Goal: Information Seeking & Learning: Learn about a topic

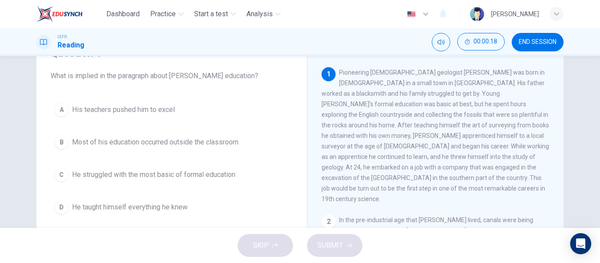
scroll to position [45, 0]
click at [210, 140] on span "Most of his education occurred outside the classroom" at bounding box center [155, 143] width 167 height 11
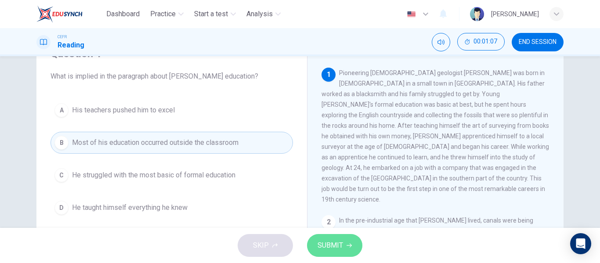
click at [325, 247] on span "SUBMIT" at bounding box center [330, 245] width 25 height 12
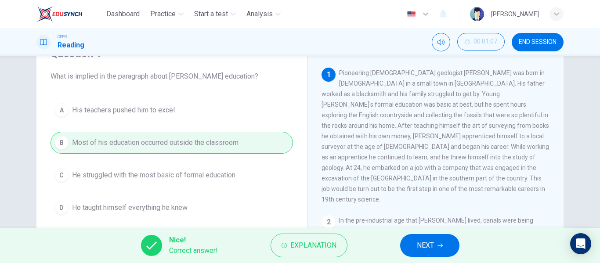
click at [420, 238] on button "NEXT" at bounding box center [429, 245] width 59 height 23
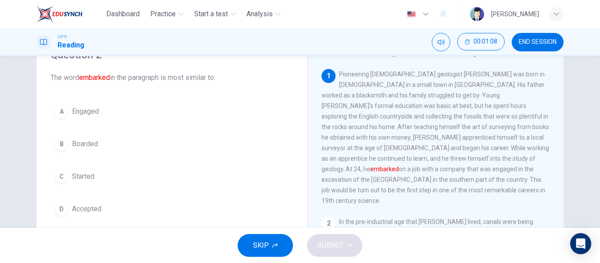
scroll to position [44, 0]
click at [69, 174] on button "C Started" at bounding box center [172, 176] width 243 height 22
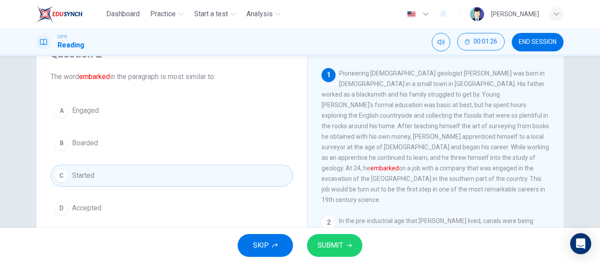
click at [339, 239] on button "SUBMIT" at bounding box center [334, 245] width 55 height 23
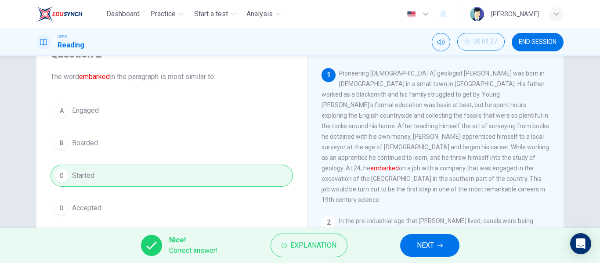
click at [430, 246] on span "NEXT" at bounding box center [425, 245] width 17 height 12
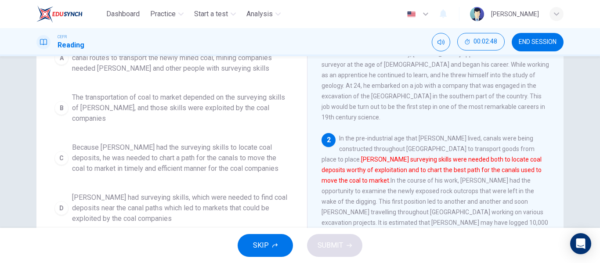
scroll to position [127, 0]
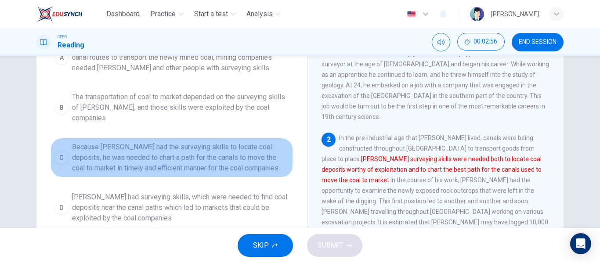
click at [162, 152] on span "Because Smith had the surveying skills to locate coal deposits, he was needed t…" at bounding box center [180, 158] width 217 height 32
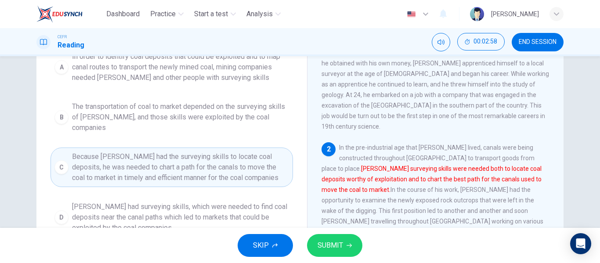
scroll to position [118, 0]
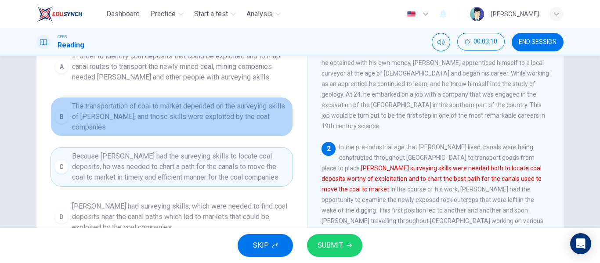
click at [166, 117] on span "The transportation of coal to market depended on the surveying skills of Smith,…" at bounding box center [180, 117] width 217 height 32
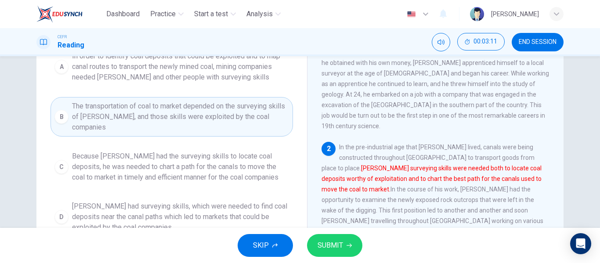
click at [325, 238] on button "SUBMIT" at bounding box center [334, 245] width 55 height 23
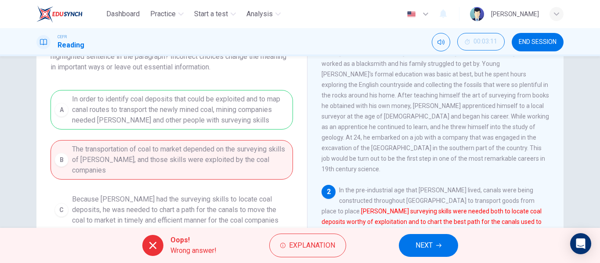
scroll to position [76, 0]
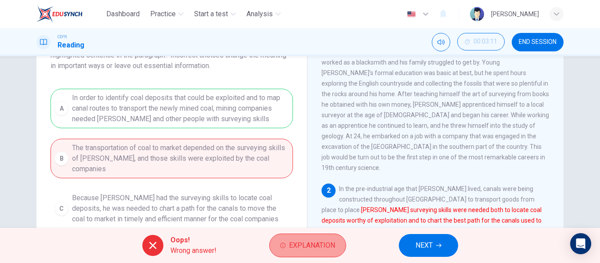
click at [288, 250] on button "Explanation" at bounding box center [307, 246] width 77 height 24
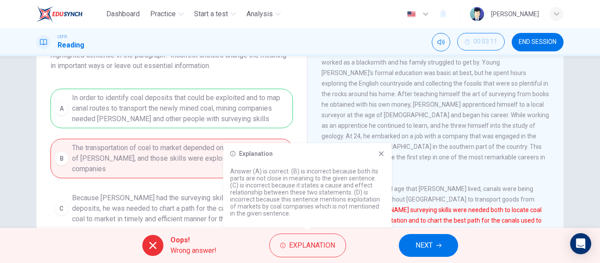
click at [380, 159] on div "Explanation Answer (A) is correct. (B) is incorrect because both its parts are …" at bounding box center [307, 185] width 169 height 84
click at [380, 154] on icon at bounding box center [381, 153] width 7 height 7
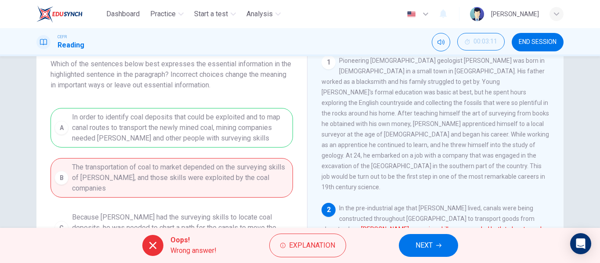
scroll to position [57, 0]
click at [420, 250] on span "NEXT" at bounding box center [424, 245] width 17 height 12
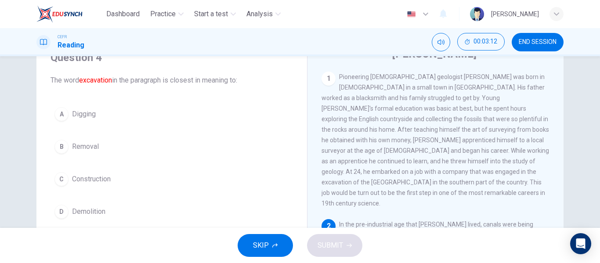
scroll to position [40, 0]
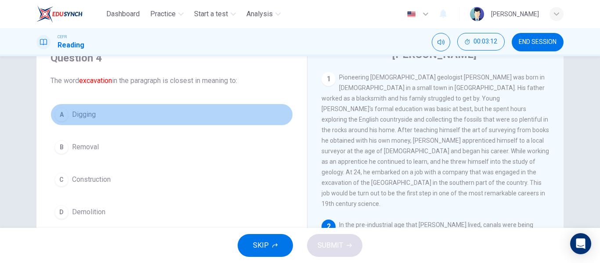
click at [123, 117] on button "A Digging" at bounding box center [172, 115] width 243 height 22
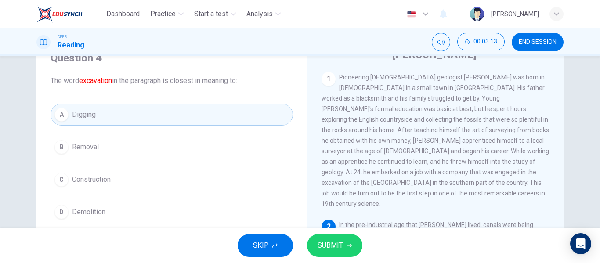
click at [330, 253] on button "SUBMIT" at bounding box center [334, 245] width 55 height 23
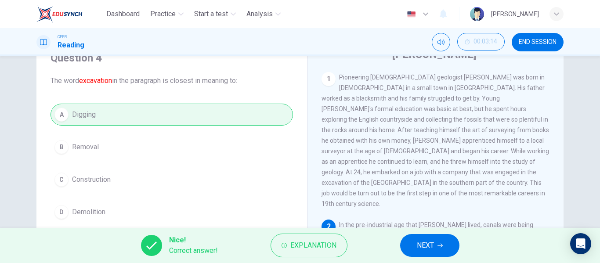
click at [415, 239] on button "NEXT" at bounding box center [429, 245] width 59 height 23
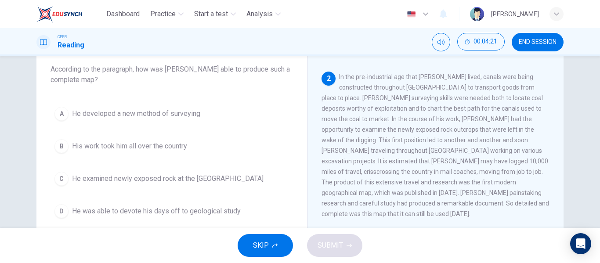
scroll to position [137, 0]
click at [182, 152] on button "B His work took him all over the country" at bounding box center [172, 146] width 243 height 22
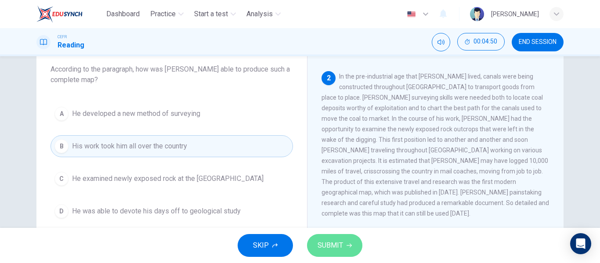
click at [339, 252] on button "SUBMIT" at bounding box center [334, 245] width 55 height 23
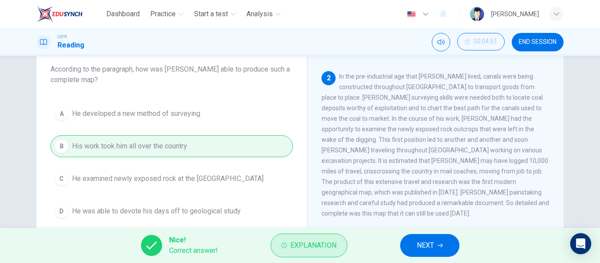
click at [330, 247] on span "Explanation" at bounding box center [313, 245] width 46 height 12
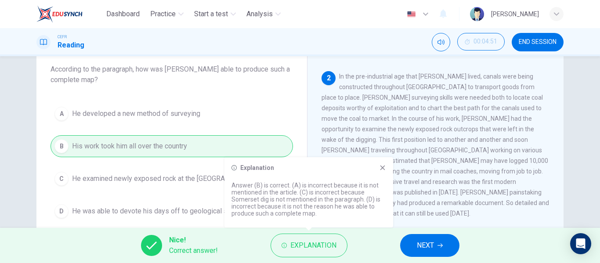
click at [390, 168] on div "Explanation Answer (B) is correct. (A) is incorrect because it is not mentioned…" at bounding box center [309, 192] width 169 height 70
click at [380, 168] on icon at bounding box center [382, 167] width 7 height 7
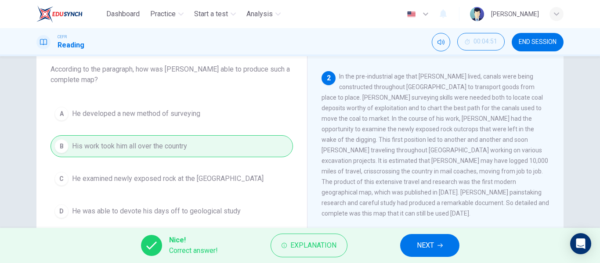
click at [427, 240] on span "NEXT" at bounding box center [425, 245] width 17 height 12
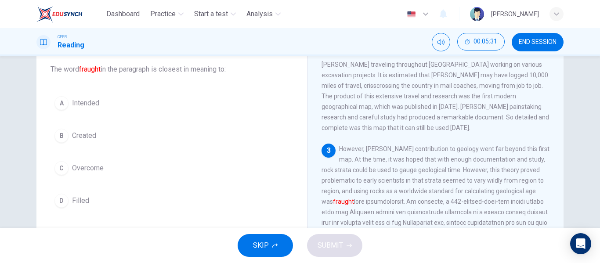
scroll to position [223, 0]
click at [84, 197] on span "Filled" at bounding box center [80, 201] width 17 height 11
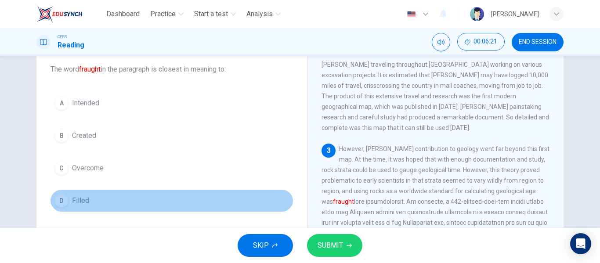
click at [253, 205] on button "D Filled" at bounding box center [172, 201] width 243 height 22
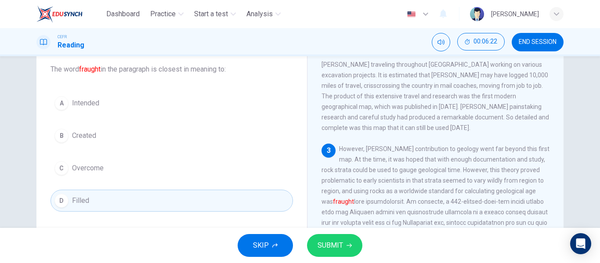
click at [332, 247] on span "SUBMIT" at bounding box center [330, 245] width 25 height 12
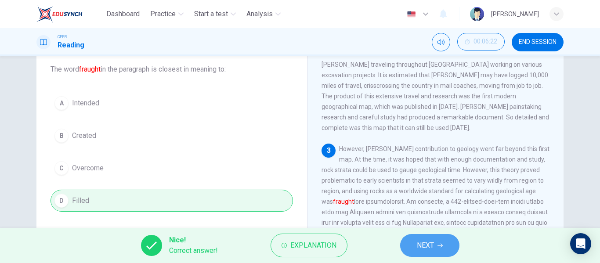
click at [427, 242] on span "NEXT" at bounding box center [425, 245] width 17 height 12
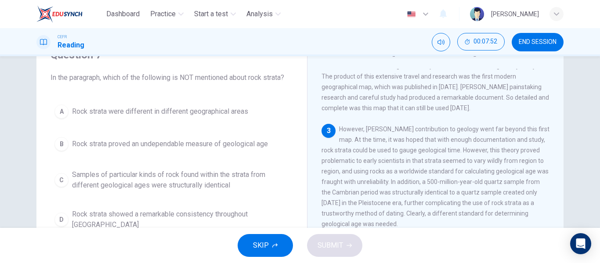
scroll to position [251, 0]
click at [242, 144] on span "Rock strata proved an undependable measure of geological age" at bounding box center [170, 144] width 196 height 11
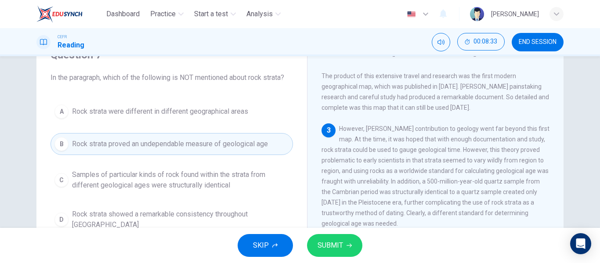
click at [336, 240] on span "SUBMIT" at bounding box center [330, 245] width 25 height 12
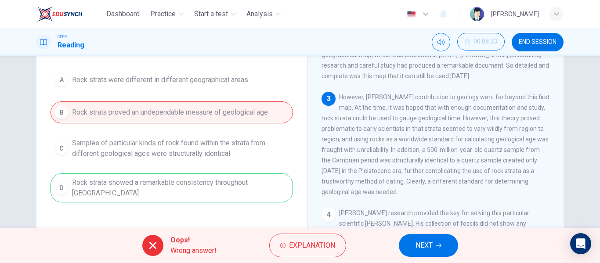
scroll to position [76, 0]
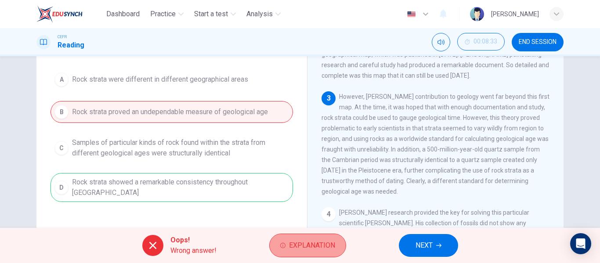
click at [314, 250] on span "Explanation" at bounding box center [312, 245] width 46 height 12
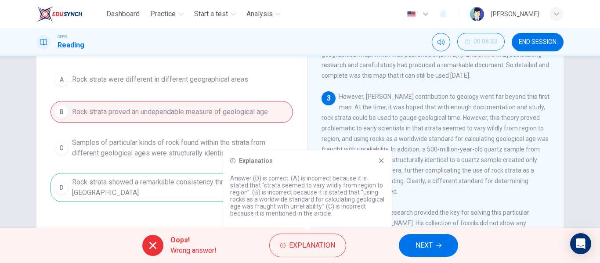
click at [381, 161] on icon at bounding box center [381, 161] width 5 height 5
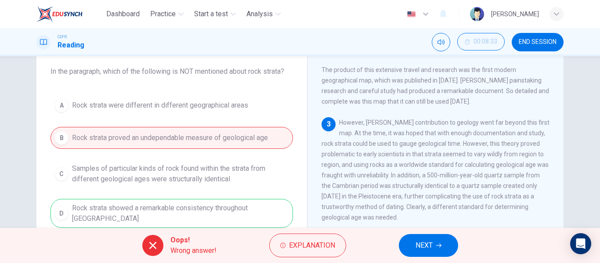
scroll to position [49, 0]
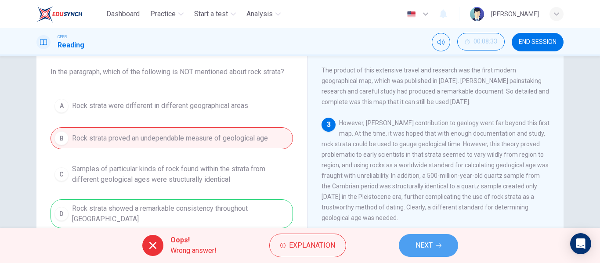
click at [425, 250] on span "NEXT" at bounding box center [424, 245] width 17 height 12
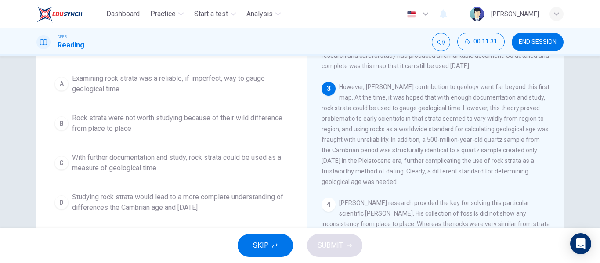
scroll to position [85, 0]
click at [209, 85] on span "Examining rock strata was a reliable, if imperfect, way to gauge geological time" at bounding box center [180, 83] width 217 height 21
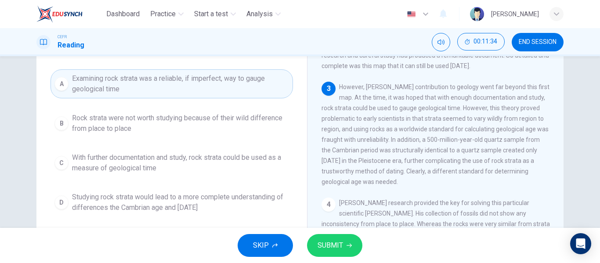
click at [335, 243] on span "SUBMIT" at bounding box center [330, 245] width 25 height 12
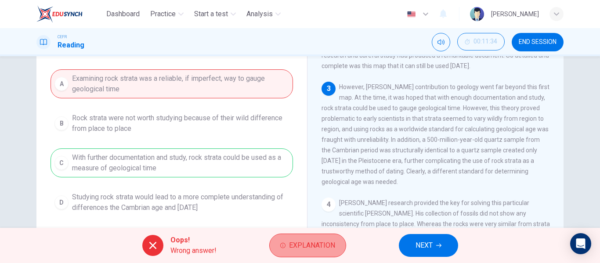
click at [282, 239] on button "Explanation" at bounding box center [307, 246] width 77 height 24
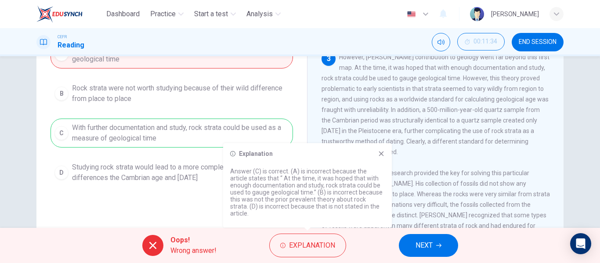
scroll to position [117, 0]
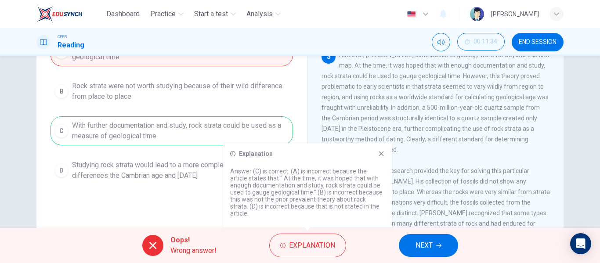
click at [381, 156] on icon at bounding box center [381, 154] width 5 height 5
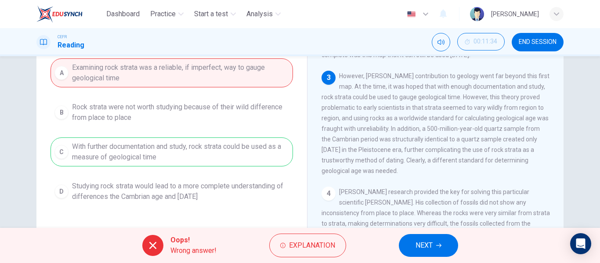
scroll to position [53, 0]
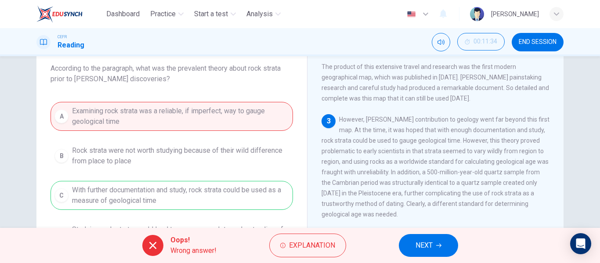
click at [427, 243] on span "NEXT" at bounding box center [424, 245] width 17 height 12
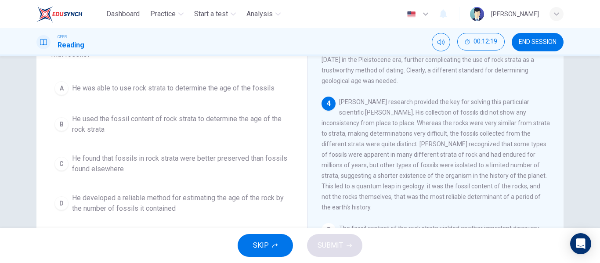
scroll to position [78, 0]
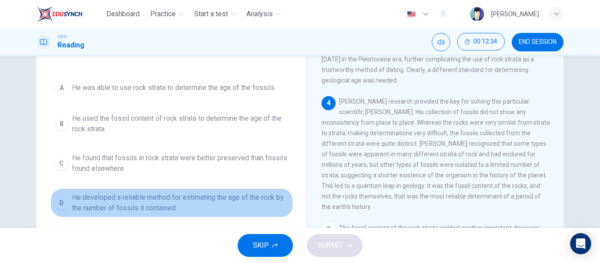
click at [240, 206] on span "He developed a reliable method for estimating the age of the rock by the number…" at bounding box center [180, 202] width 217 height 21
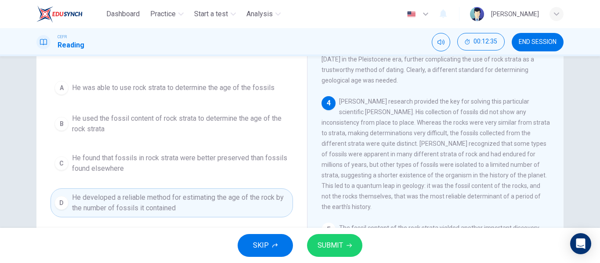
click at [331, 241] on span "SUBMIT" at bounding box center [330, 245] width 25 height 12
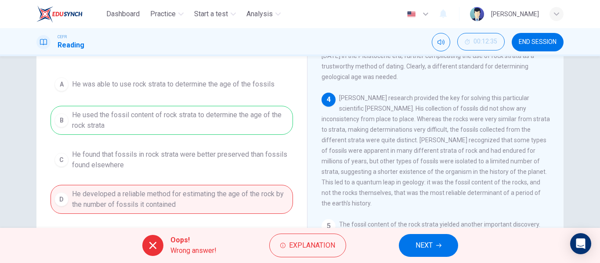
scroll to position [84, 0]
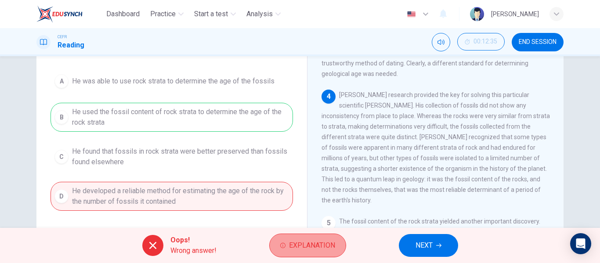
click at [333, 247] on span "Explanation" at bounding box center [312, 245] width 46 height 12
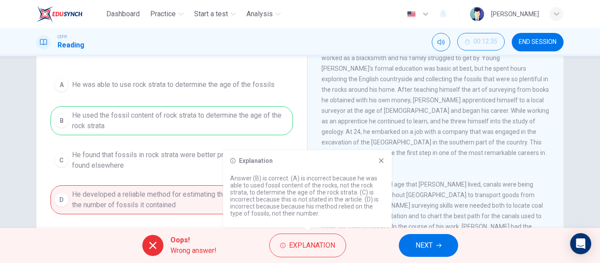
scroll to position [0, 0]
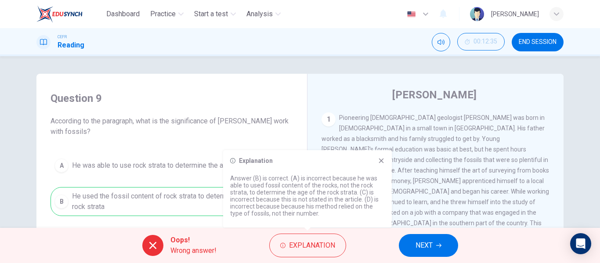
click at [379, 163] on icon at bounding box center [381, 160] width 7 height 7
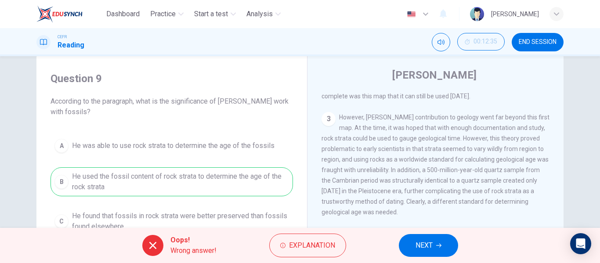
scroll to position [48, 0]
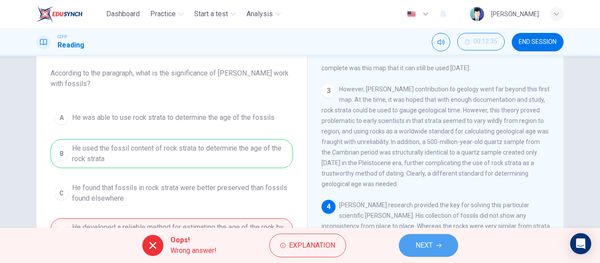
click at [426, 237] on button "NEXT" at bounding box center [428, 245] width 59 height 23
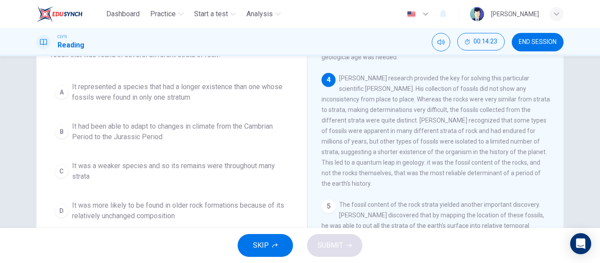
scroll to position [76, 0]
click at [392, 145] on div "4 Smith's research provided the key for solving this particular scientific ridd…" at bounding box center [436, 131] width 228 height 116
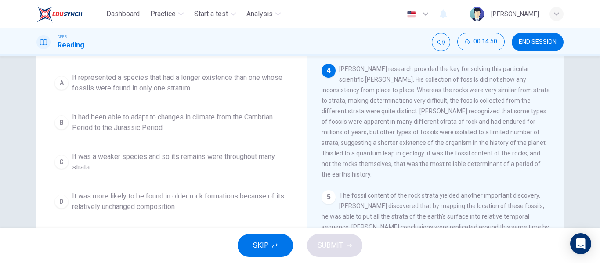
scroll to position [86, 0]
click at [251, 85] on span "It represented a species that had a longer existence than one whose fossils wer…" at bounding box center [180, 83] width 217 height 21
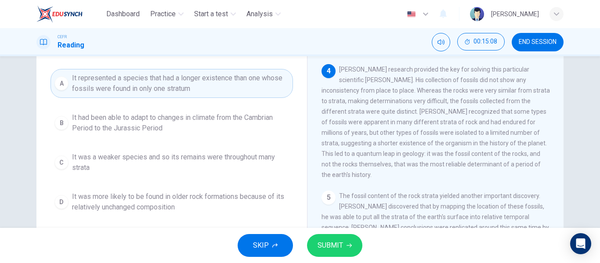
click at [333, 248] on span "SUBMIT" at bounding box center [330, 245] width 25 height 12
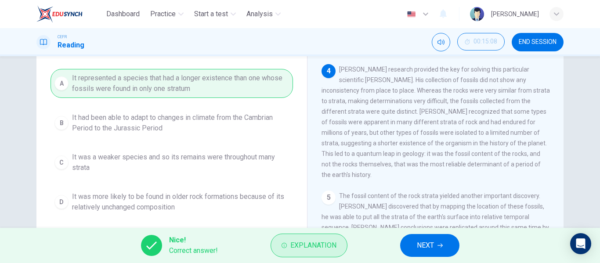
click at [339, 246] on button "Explanation" at bounding box center [309, 246] width 77 height 24
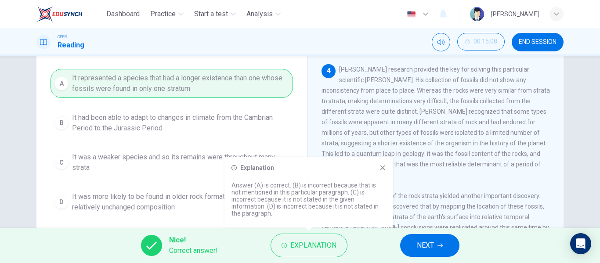
click at [413, 240] on button "NEXT" at bounding box center [429, 245] width 59 height 23
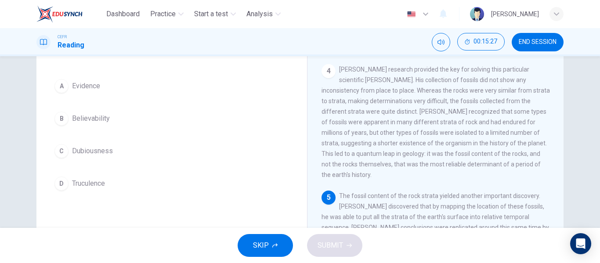
scroll to position [69, 0]
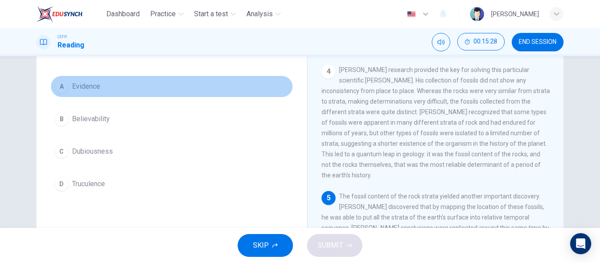
click at [133, 87] on button "A Evidence" at bounding box center [172, 87] width 243 height 22
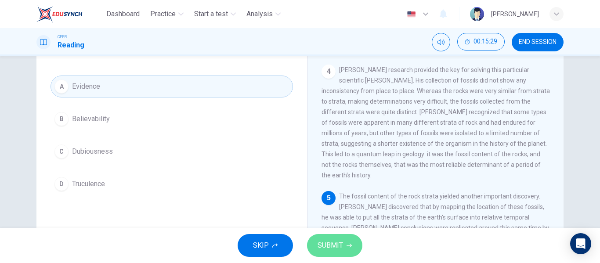
click at [320, 236] on button "SUBMIT" at bounding box center [334, 245] width 55 height 23
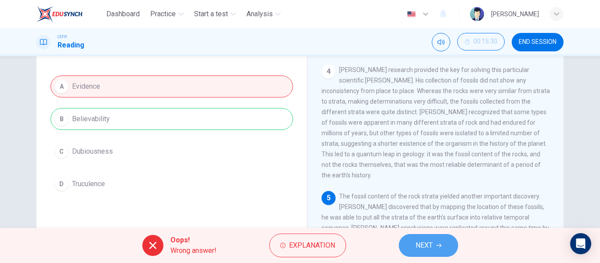
click at [428, 246] on span "NEXT" at bounding box center [424, 245] width 17 height 12
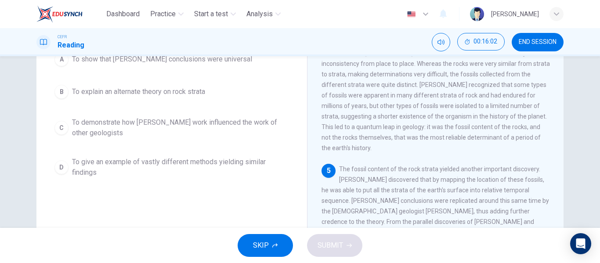
scroll to position [96, 0]
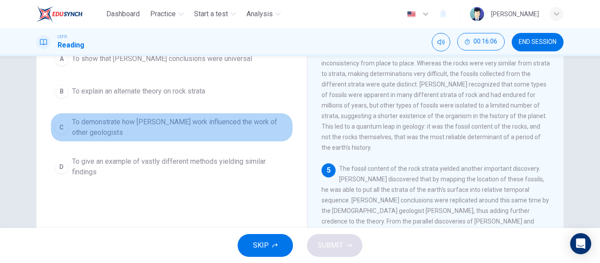
click at [171, 126] on span "To demonstrate how Smith's work influenced the work of other geologists" at bounding box center [180, 127] width 217 height 21
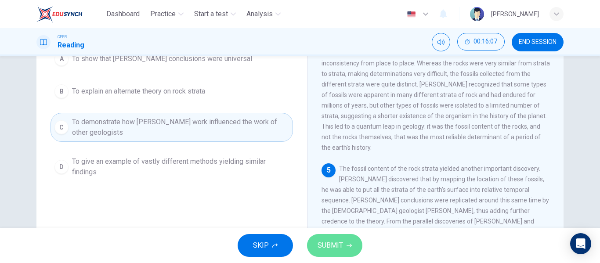
click at [326, 248] on span "SUBMIT" at bounding box center [330, 245] width 25 height 12
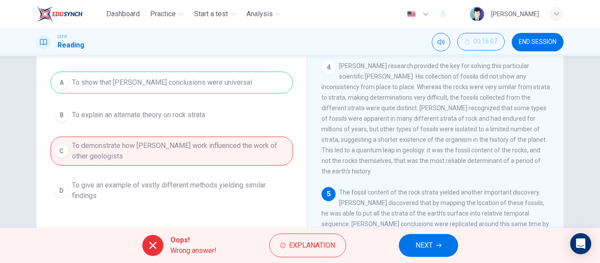
scroll to position [74, 0]
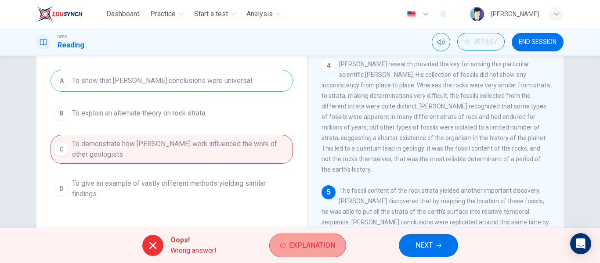
click at [314, 255] on button "Explanation" at bounding box center [307, 246] width 77 height 24
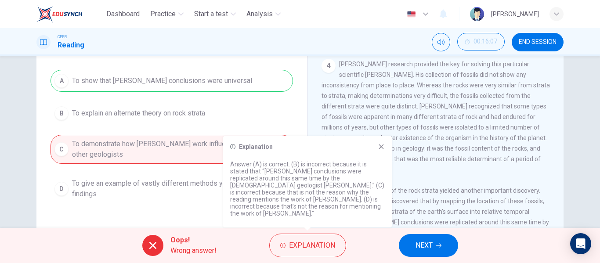
click at [381, 150] on icon at bounding box center [381, 146] width 7 height 7
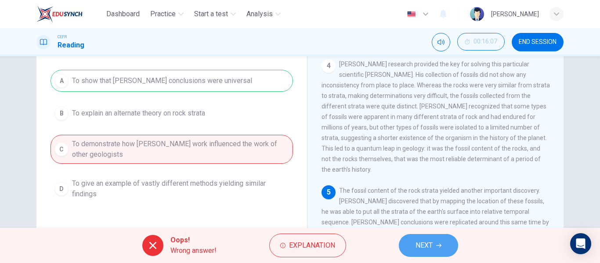
click at [426, 235] on button "NEXT" at bounding box center [428, 245] width 59 height 23
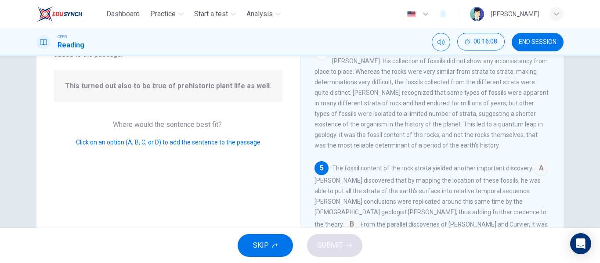
scroll to position [77, 0]
click at [534, 169] on input at bounding box center [541, 168] width 14 height 14
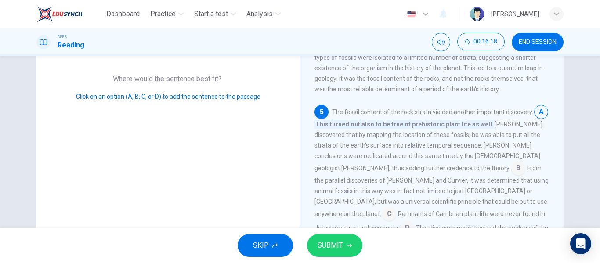
scroll to position [123, 0]
click at [396, 206] on input at bounding box center [389, 213] width 14 height 14
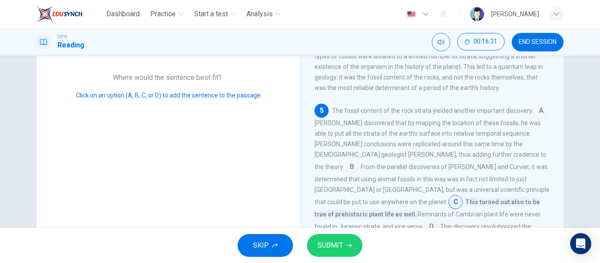
click at [342, 249] on span "SUBMIT" at bounding box center [330, 245] width 25 height 12
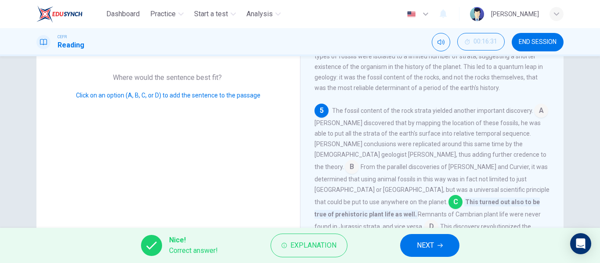
click at [434, 246] on span "NEXT" at bounding box center [425, 245] width 17 height 12
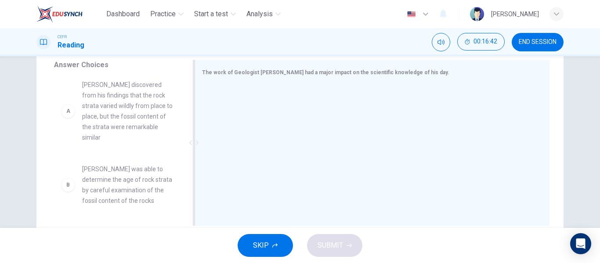
scroll to position [4, 0]
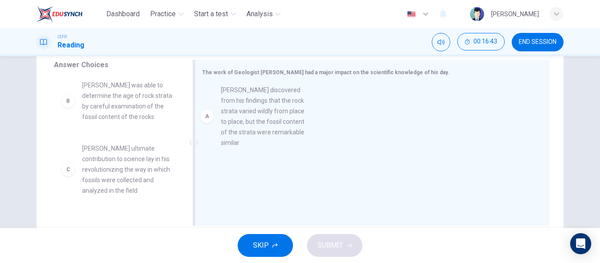
drag, startPoint x: 127, startPoint y: 130, endPoint x: 270, endPoint y: 135, distance: 142.9
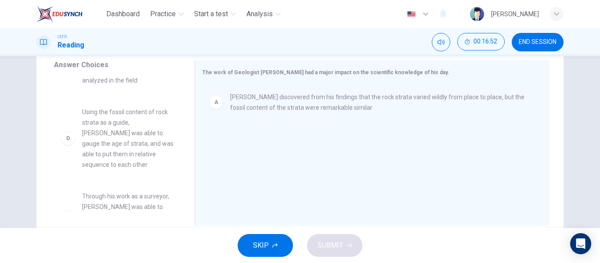
scroll to position [116, 0]
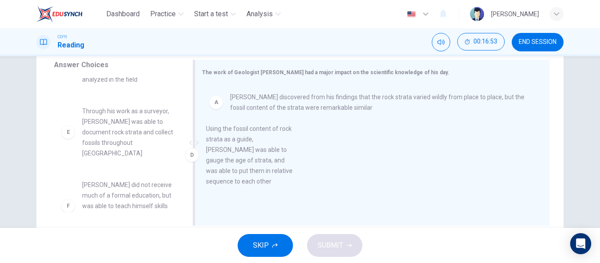
drag, startPoint x: 138, startPoint y: 152, endPoint x: 290, endPoint y: 167, distance: 152.7
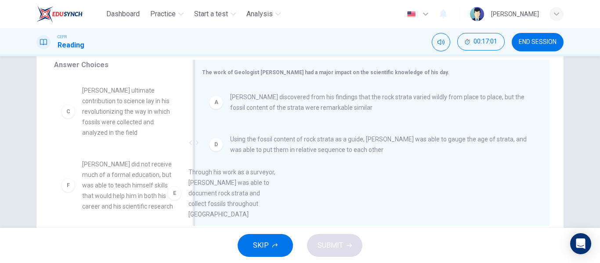
scroll to position [62, 0]
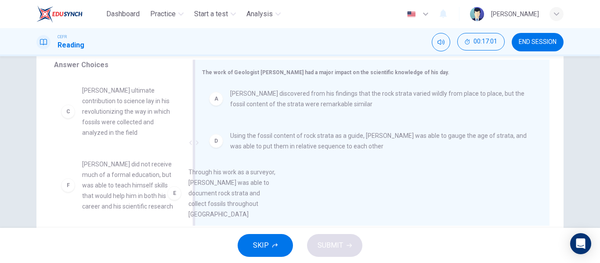
drag, startPoint x: 130, startPoint y: 191, endPoint x: 263, endPoint y: 195, distance: 132.7
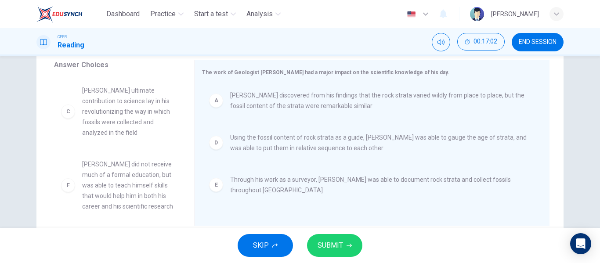
scroll to position [2, 0]
click at [333, 246] on span "SUBMIT" at bounding box center [330, 245] width 25 height 12
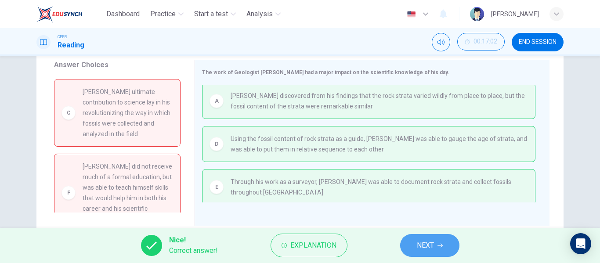
click at [432, 246] on span "NEXT" at bounding box center [425, 245] width 17 height 12
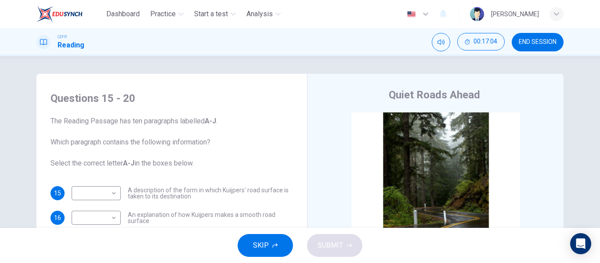
click at [533, 41] on span "END SESSION" at bounding box center [538, 42] width 38 height 7
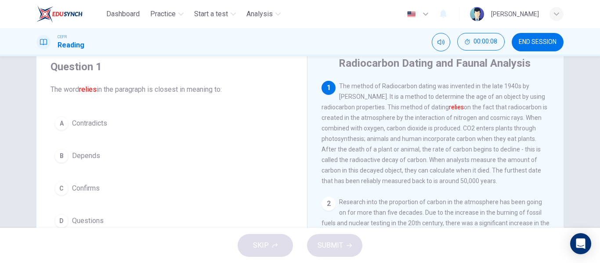
scroll to position [34, 0]
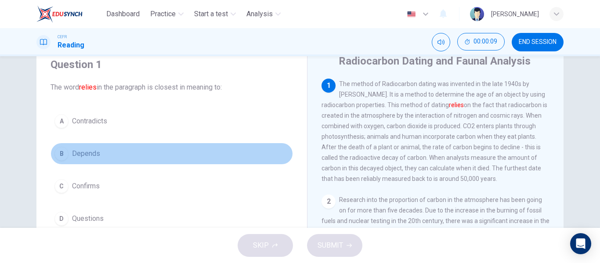
click at [95, 150] on span "Depends" at bounding box center [86, 153] width 28 height 11
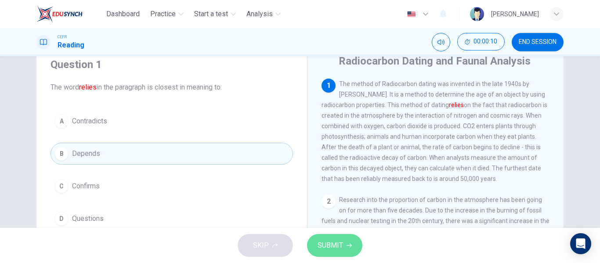
click at [332, 243] on span "SUBMIT" at bounding box center [330, 245] width 25 height 12
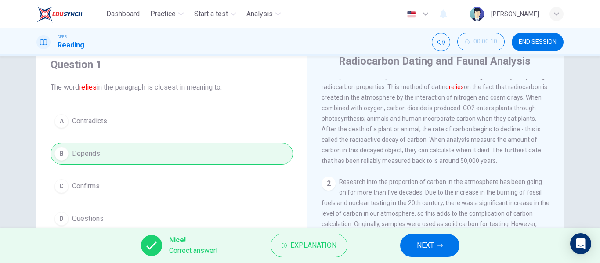
scroll to position [19, 0]
click at [420, 241] on span "NEXT" at bounding box center [425, 245] width 17 height 12
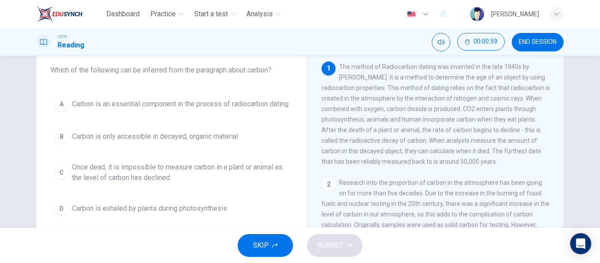
scroll to position [51, 0]
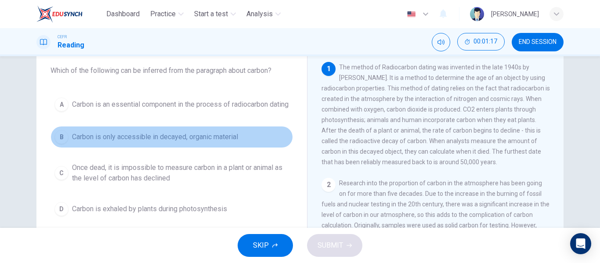
click at [201, 142] on span "Carbon is only accessible in decayed, organic material" at bounding box center [155, 137] width 166 height 11
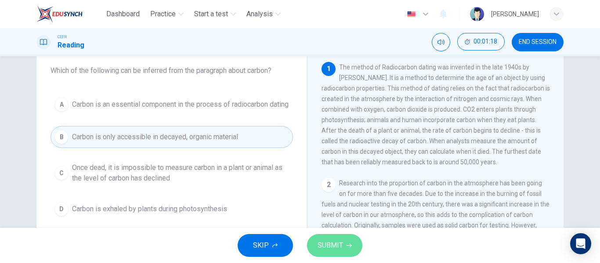
click at [342, 247] on span "SUBMIT" at bounding box center [330, 245] width 25 height 12
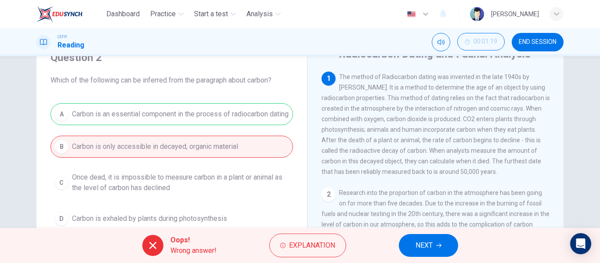
scroll to position [41, 0]
click at [297, 238] on button "Explanation" at bounding box center [307, 246] width 77 height 24
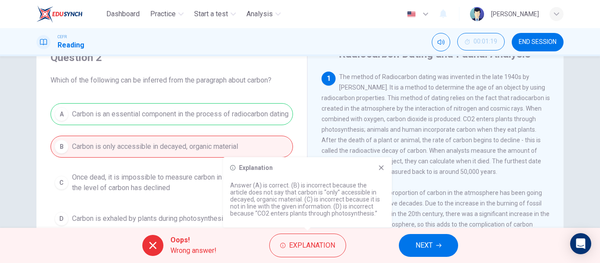
click at [384, 169] on icon at bounding box center [381, 167] width 7 height 7
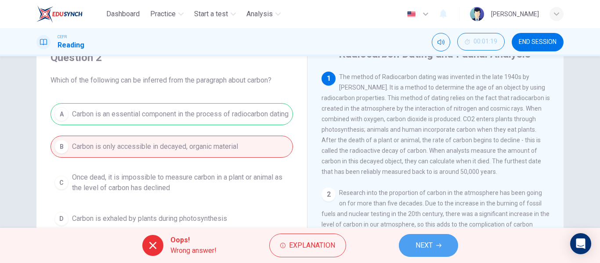
click at [419, 249] on span "NEXT" at bounding box center [424, 245] width 17 height 12
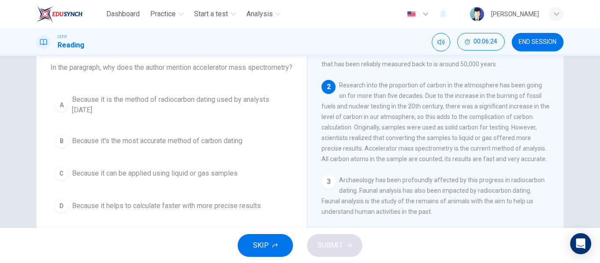
scroll to position [54, 0]
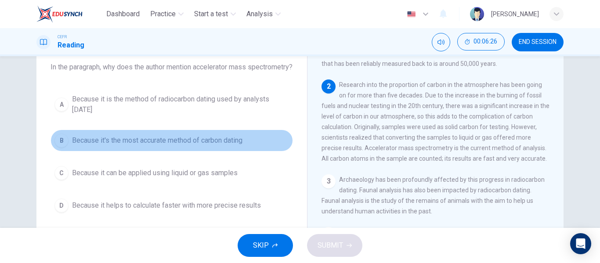
click at [143, 146] on span "Because it's the most accurate method of carbon dating" at bounding box center [157, 140] width 170 height 11
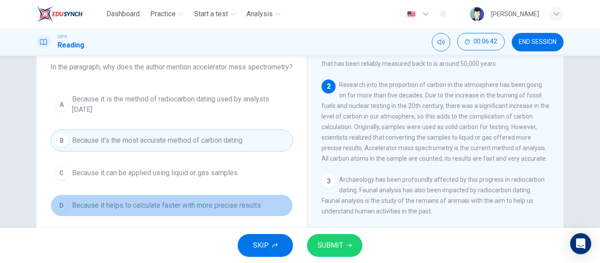
click at [189, 211] on span "Because it helps to calculate faster with more precise results" at bounding box center [166, 205] width 189 height 11
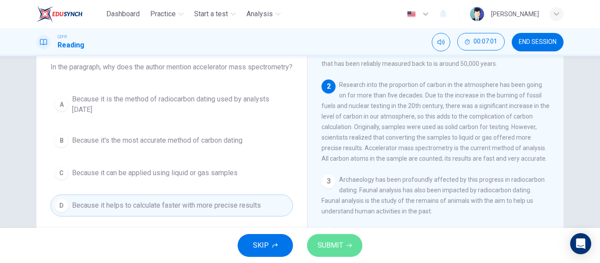
click at [319, 244] on span "SUBMIT" at bounding box center [330, 245] width 25 height 12
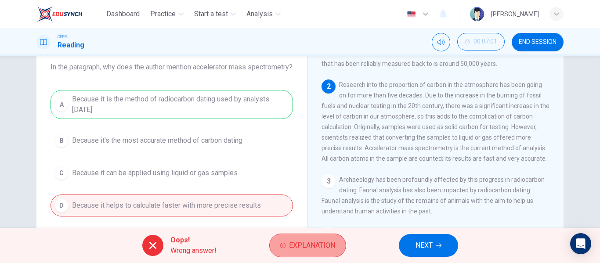
click at [283, 248] on icon "button" at bounding box center [282, 245] width 5 height 5
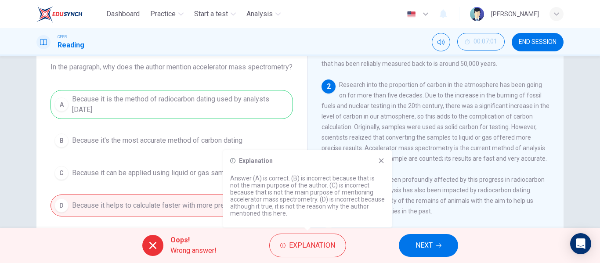
click at [383, 160] on icon at bounding box center [381, 161] width 5 height 5
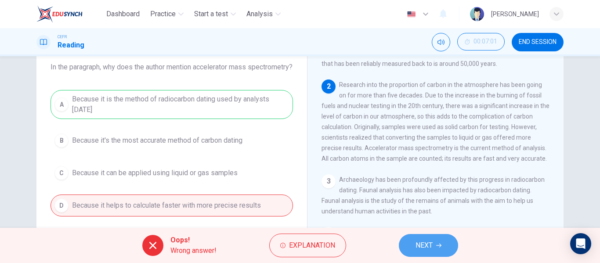
click at [430, 252] on button "NEXT" at bounding box center [428, 245] width 59 height 23
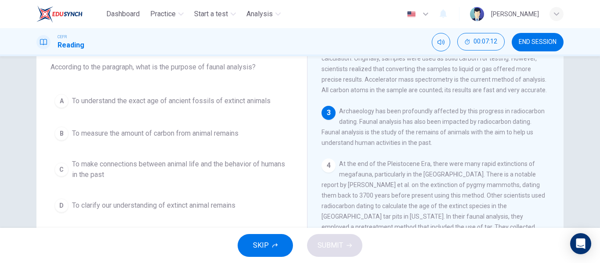
scroll to position [164, 0]
click at [119, 174] on span "To make connections between animal life and the behavior of humans in the past" at bounding box center [180, 169] width 217 height 21
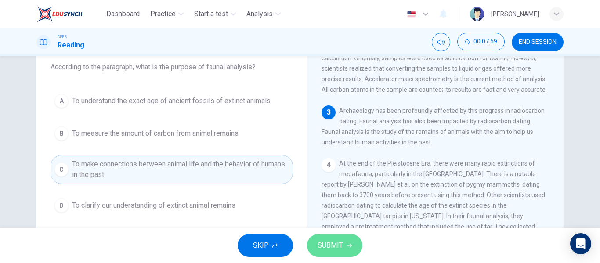
click at [348, 239] on button "SUBMIT" at bounding box center [334, 245] width 55 height 23
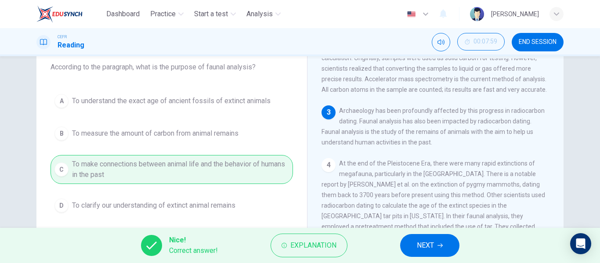
click at [412, 237] on button "NEXT" at bounding box center [429, 245] width 59 height 23
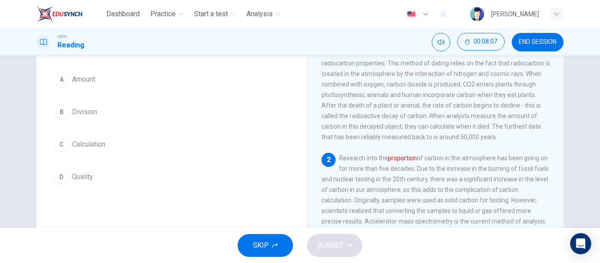
scroll to position [75, 0]
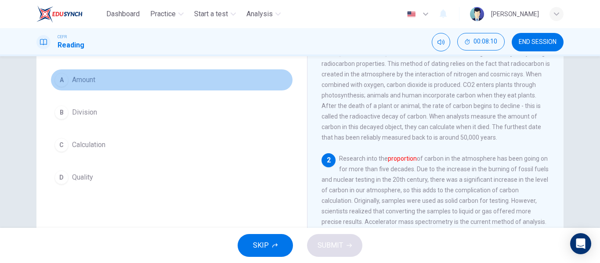
click at [105, 79] on button "A Amount" at bounding box center [172, 80] width 243 height 22
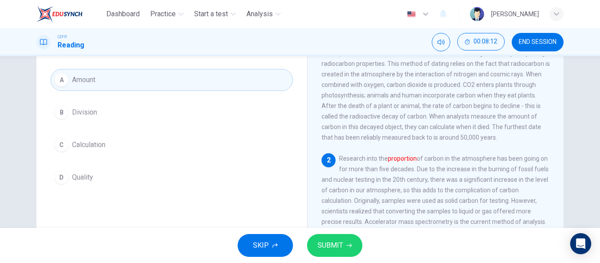
click at [323, 243] on span "SUBMIT" at bounding box center [330, 245] width 25 height 12
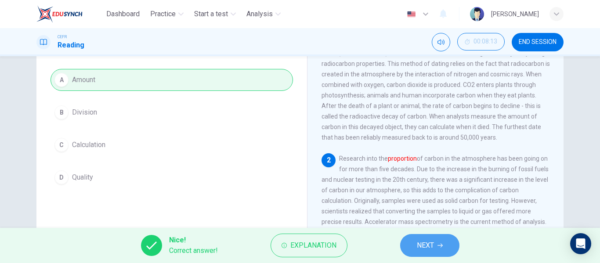
click at [428, 250] on span "NEXT" at bounding box center [425, 245] width 17 height 12
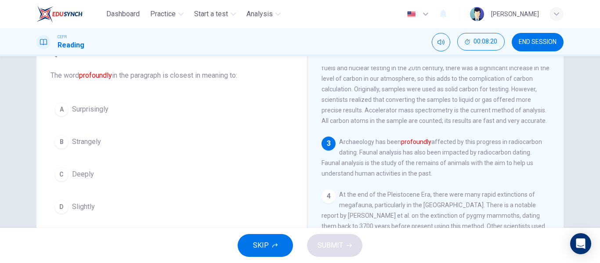
scroll to position [141, 0]
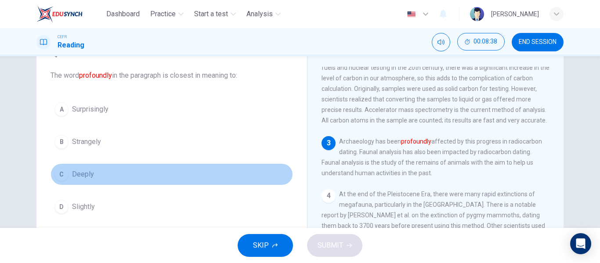
click at [119, 183] on button "C Deeply" at bounding box center [172, 174] width 243 height 22
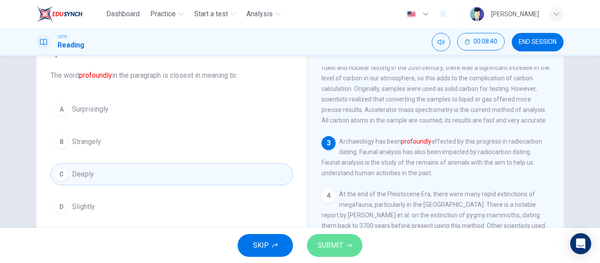
click at [333, 242] on span "SUBMIT" at bounding box center [330, 245] width 25 height 12
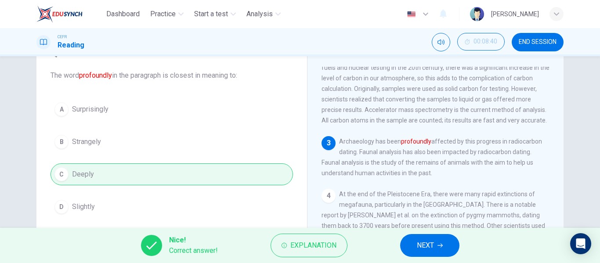
click at [419, 239] on span "NEXT" at bounding box center [425, 245] width 17 height 12
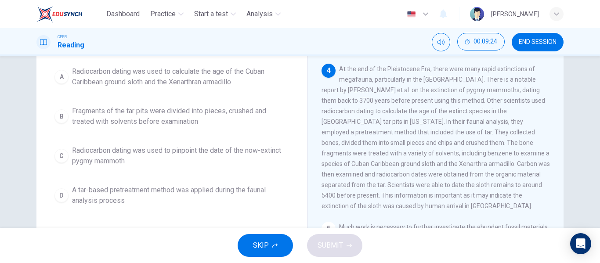
scroll to position [92, 0]
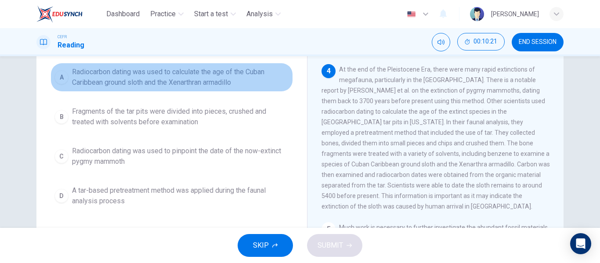
click at [217, 74] on span "Radiocarbon dating was used to calculate the age of the Cuban Caribbean ground …" at bounding box center [180, 77] width 217 height 21
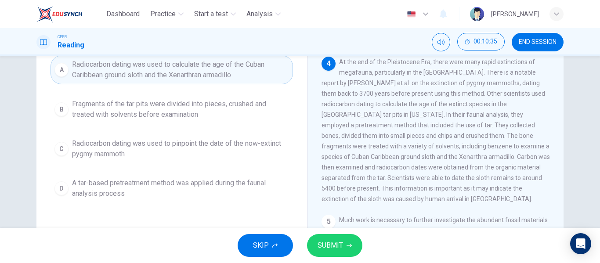
scroll to position [100, 0]
click at [346, 250] on button "SUBMIT" at bounding box center [334, 245] width 55 height 23
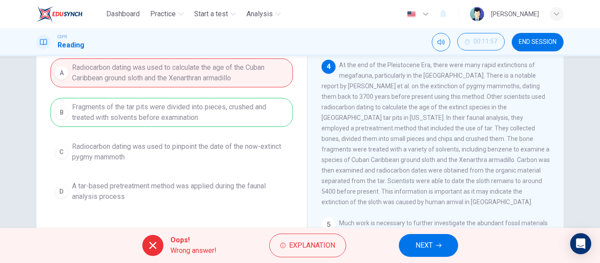
scroll to position [96, 0]
click at [308, 238] on button "Explanation" at bounding box center [307, 246] width 77 height 24
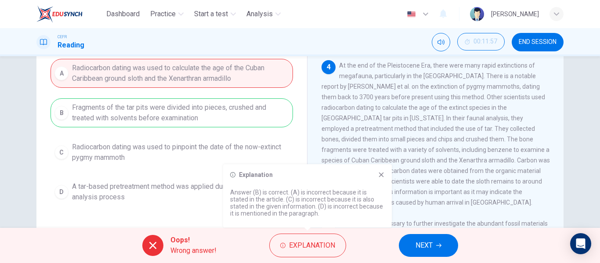
click at [386, 182] on div "Explanation Answer (B) is correct. (A) is incorrect because it is stated in the…" at bounding box center [307, 195] width 169 height 63
click at [385, 175] on div "Explanation Answer (B) is correct. (A) is incorrect because it is stated in the…" at bounding box center [307, 195] width 169 height 63
click at [384, 175] on icon at bounding box center [381, 174] width 7 height 7
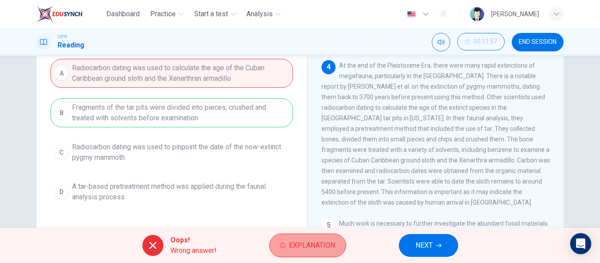
click at [303, 252] on button "Explanation" at bounding box center [307, 246] width 77 height 24
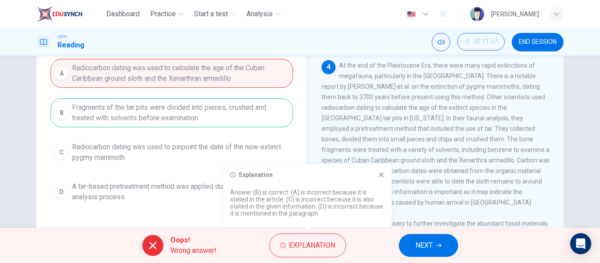
click at [383, 174] on icon at bounding box center [381, 174] width 7 height 7
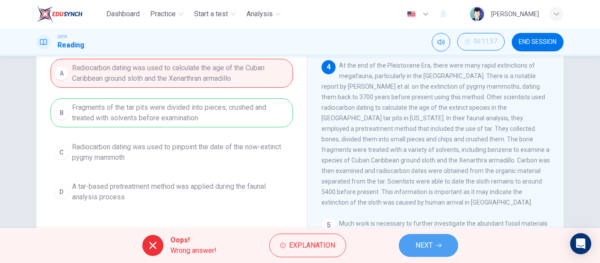
click at [406, 245] on button "NEXT" at bounding box center [428, 245] width 59 height 23
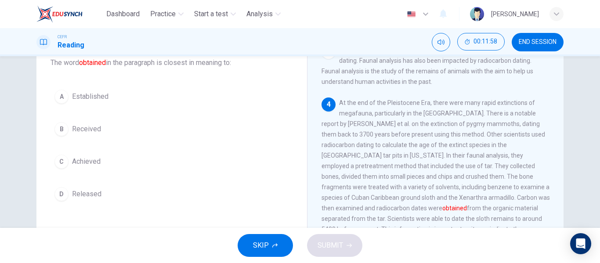
scroll to position [62, 0]
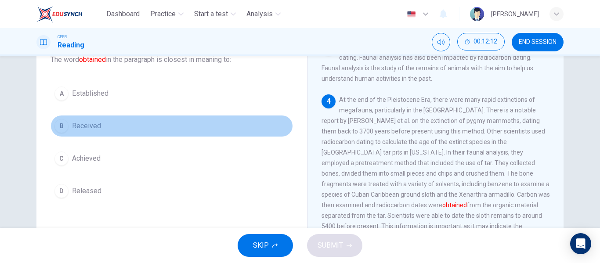
click at [111, 126] on button "B Received" at bounding box center [172, 126] width 243 height 22
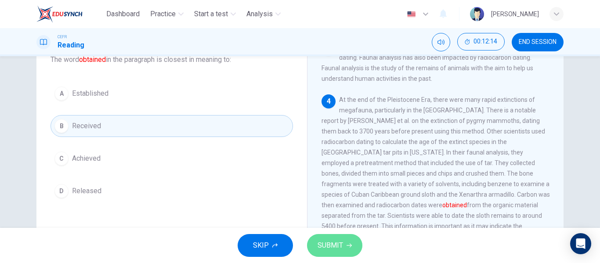
click at [320, 243] on span "SUBMIT" at bounding box center [330, 245] width 25 height 12
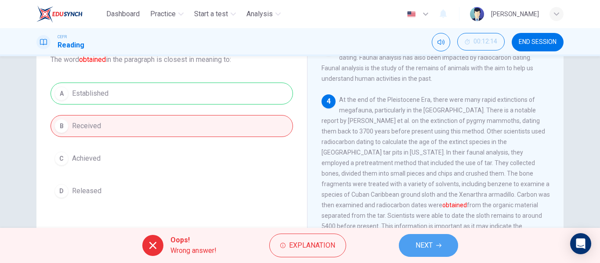
click at [438, 254] on button "NEXT" at bounding box center [428, 245] width 59 height 23
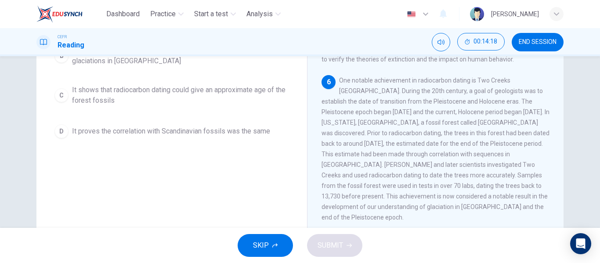
scroll to position [146, 0]
click at [247, 118] on div "A It sheds light on the start of the Holocene epoch B It influences scientists'…" at bounding box center [172, 75] width 243 height 134
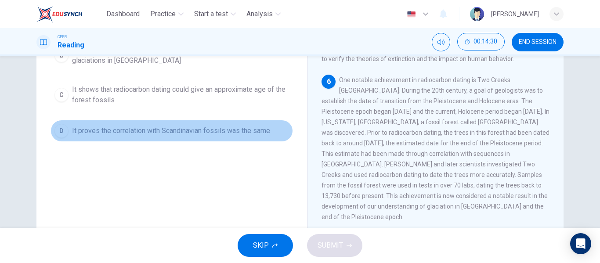
click at [239, 127] on span "It proves the correlation with Scandinavian fossils was the same" at bounding box center [171, 131] width 198 height 11
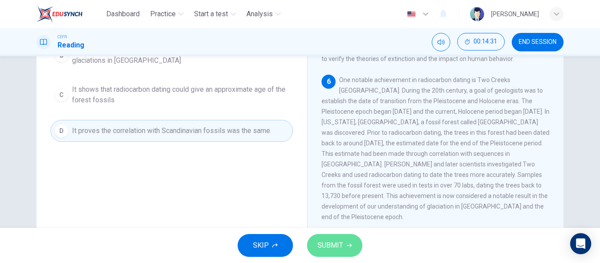
click at [333, 244] on span "SUBMIT" at bounding box center [330, 245] width 25 height 12
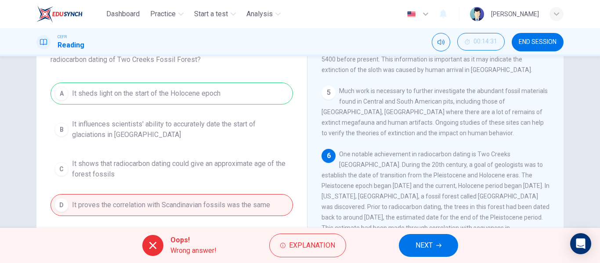
scroll to position [75, 0]
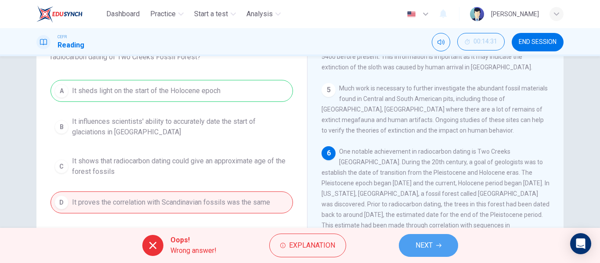
drag, startPoint x: 429, startPoint y: 251, endPoint x: 436, endPoint y: 250, distance: 6.6
click at [429, 251] on span "NEXT" at bounding box center [424, 245] width 17 height 12
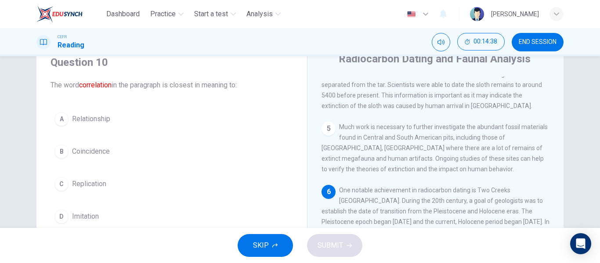
scroll to position [37, 0]
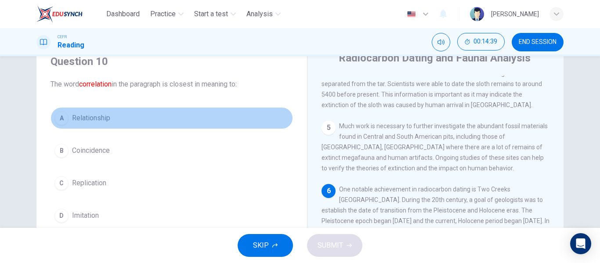
click at [206, 117] on button "A Relationship" at bounding box center [172, 118] width 243 height 22
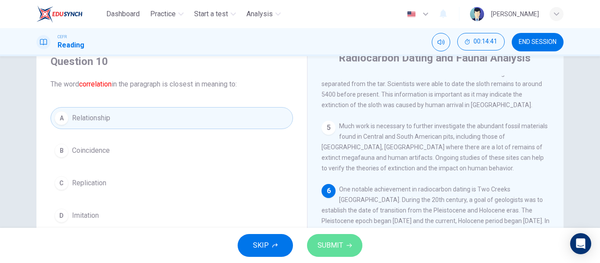
click at [350, 246] on icon "button" at bounding box center [349, 245] width 5 height 5
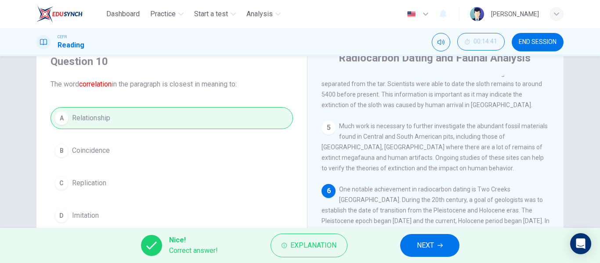
click at [435, 245] on button "NEXT" at bounding box center [429, 245] width 59 height 23
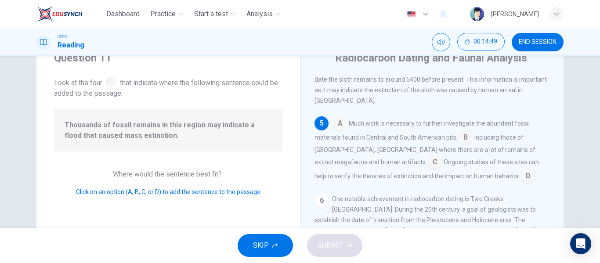
scroll to position [381, 0]
click at [521, 179] on input at bounding box center [528, 177] width 14 height 14
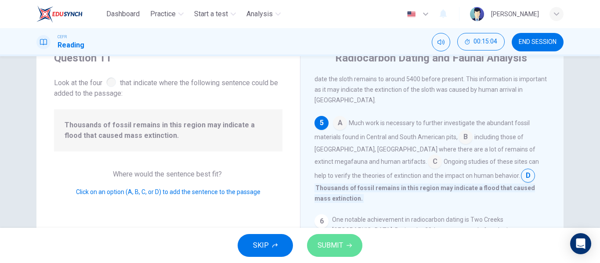
click at [356, 248] on button "SUBMIT" at bounding box center [334, 245] width 55 height 23
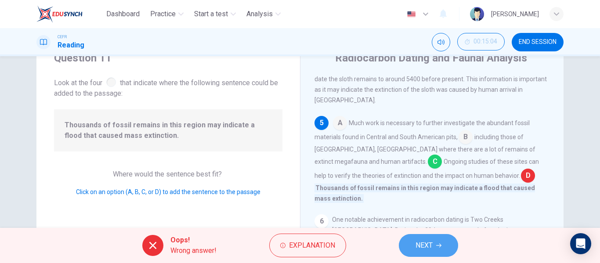
click at [430, 250] on span "NEXT" at bounding box center [424, 245] width 17 height 12
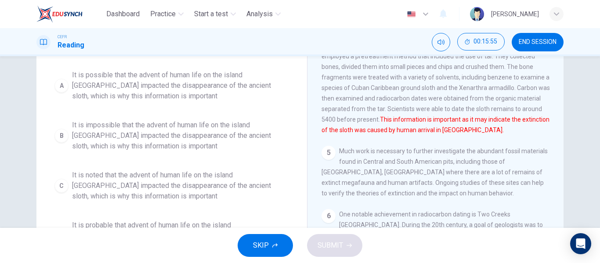
scroll to position [100, 0]
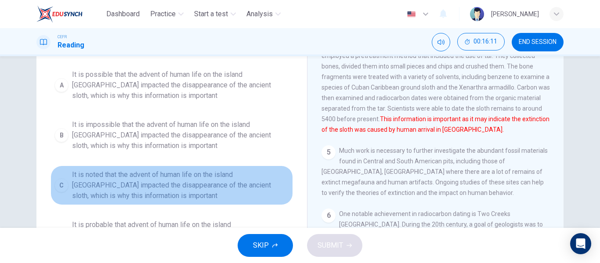
click at [210, 185] on span "It is noted that the advent of human life on the island [GEOGRAPHIC_DATA] impac…" at bounding box center [180, 186] width 217 height 32
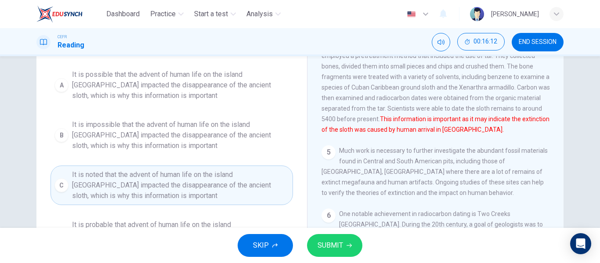
click at [334, 237] on button "SUBMIT" at bounding box center [334, 245] width 55 height 23
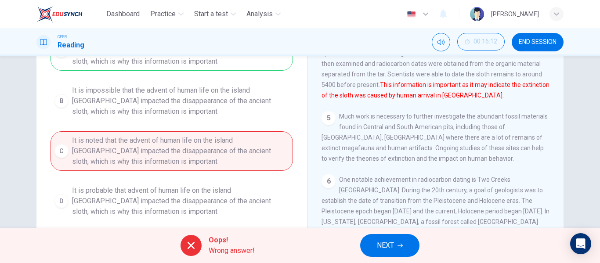
scroll to position [134, 0]
click at [395, 246] on button "NEXT" at bounding box center [389, 245] width 59 height 23
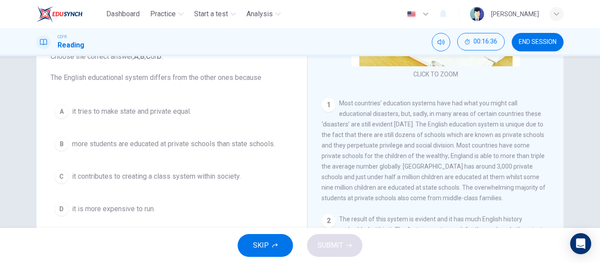
scroll to position [65, 0]
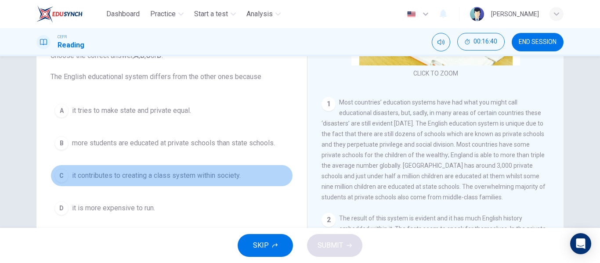
click at [198, 177] on span "it contributes to creating a class system within society." at bounding box center [156, 175] width 169 height 11
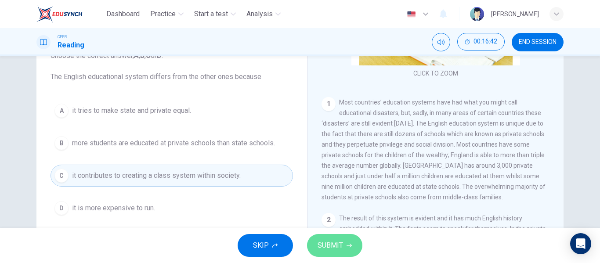
click at [330, 238] on button "SUBMIT" at bounding box center [334, 245] width 55 height 23
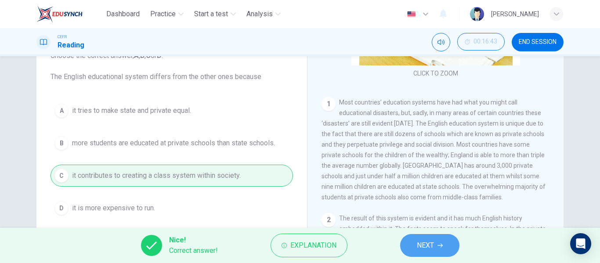
click at [427, 248] on span "NEXT" at bounding box center [425, 245] width 17 height 12
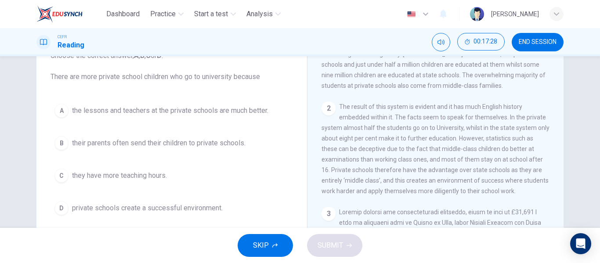
scroll to position [72, 0]
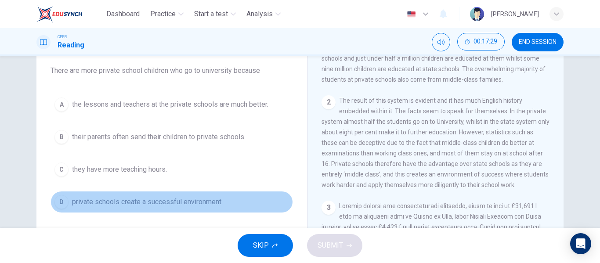
click at [196, 202] on span "private schools create a successful environment." at bounding box center [147, 202] width 151 height 11
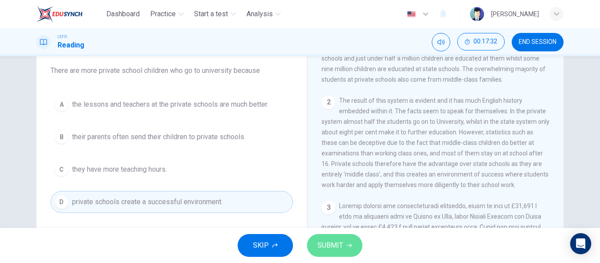
click at [335, 242] on span "SUBMIT" at bounding box center [330, 245] width 25 height 12
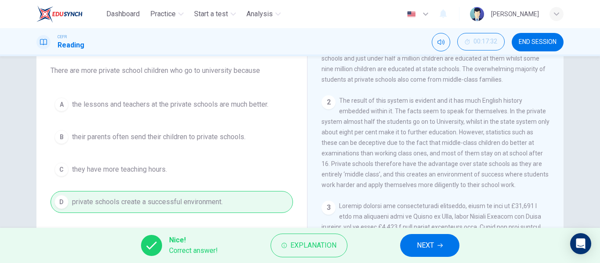
click at [415, 246] on button "NEXT" at bounding box center [429, 245] width 59 height 23
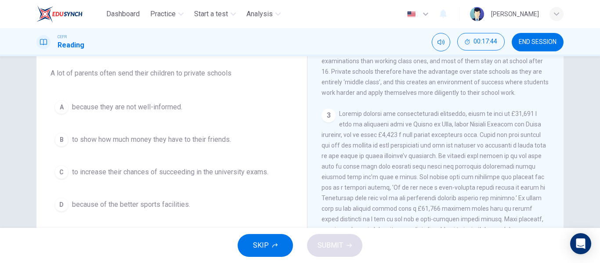
scroll to position [345, 0]
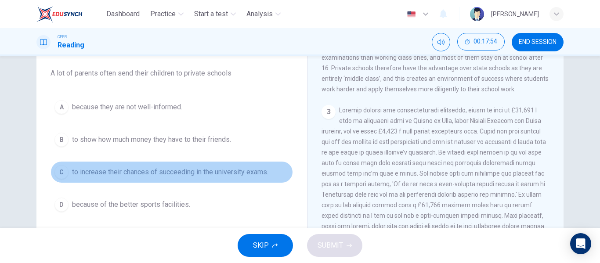
click at [145, 171] on span "to increase their chances of succeeding in the university exams." at bounding box center [170, 172] width 196 height 11
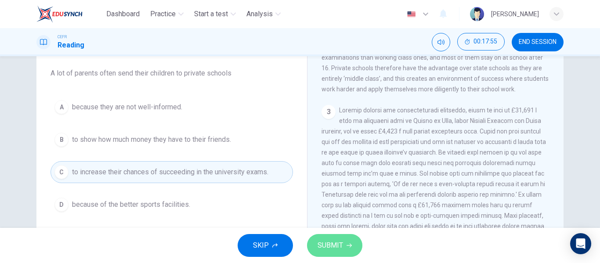
click at [322, 240] on span "SUBMIT" at bounding box center [330, 245] width 25 height 12
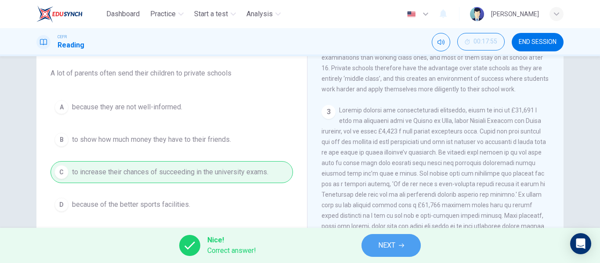
click at [373, 242] on button "NEXT" at bounding box center [391, 245] width 59 height 23
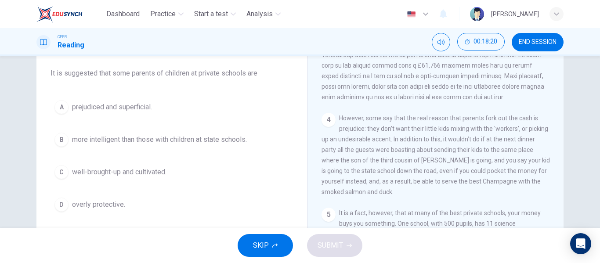
scroll to position [486, 0]
click at [131, 114] on button "A prejudiced and superficial." at bounding box center [172, 107] width 243 height 22
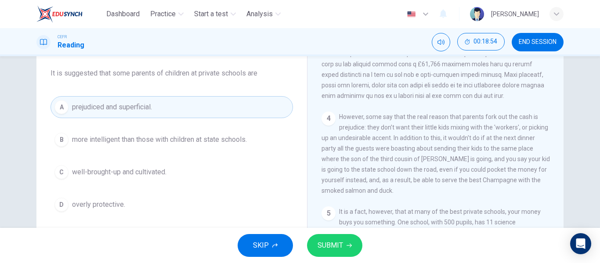
click at [325, 240] on span "SUBMIT" at bounding box center [330, 245] width 25 height 12
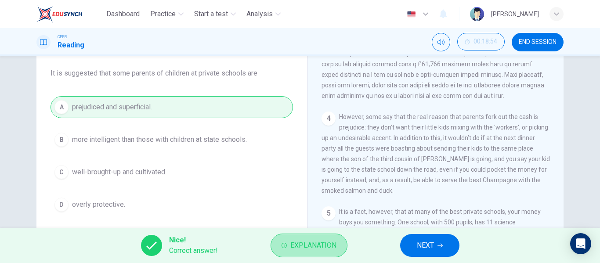
click at [325, 240] on span "Explanation" at bounding box center [313, 245] width 46 height 12
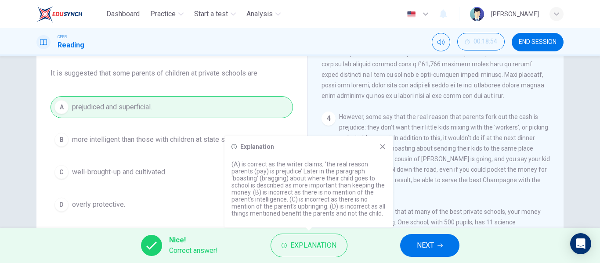
click at [375, 149] on div "Explanation" at bounding box center [309, 146] width 155 height 7
click at [387, 146] on div "Explanation (A) is correct as the writer claims, ‘the real reason parents (pay)…" at bounding box center [309, 181] width 169 height 91
click at [384, 148] on icon at bounding box center [382, 147] width 5 height 5
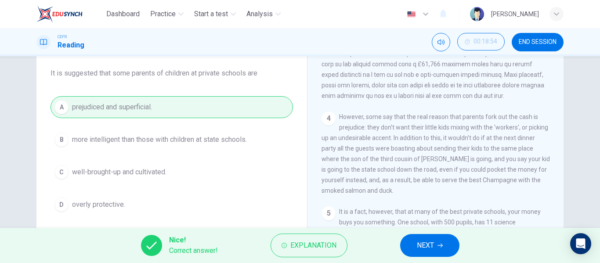
click at [411, 251] on button "NEXT" at bounding box center [429, 245] width 59 height 23
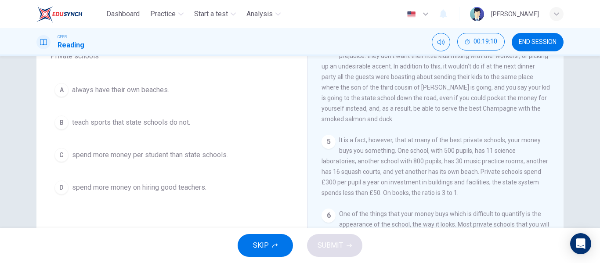
scroll to position [75, 0]
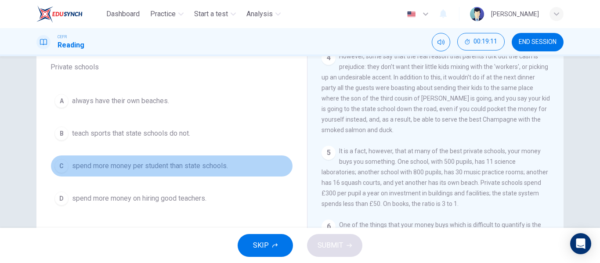
click at [210, 170] on span "spend more money per student than state schools." at bounding box center [150, 166] width 156 height 11
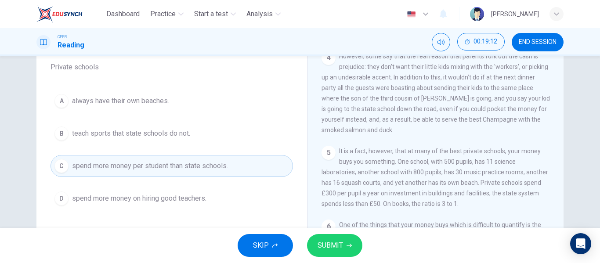
click at [332, 250] on span "SUBMIT" at bounding box center [330, 245] width 25 height 12
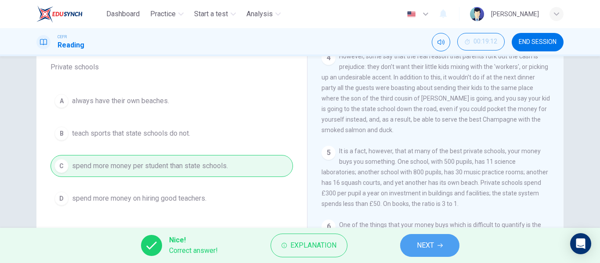
click at [414, 244] on button "NEXT" at bounding box center [429, 245] width 59 height 23
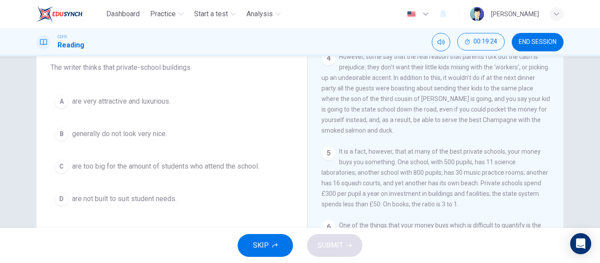
scroll to position [74, 0]
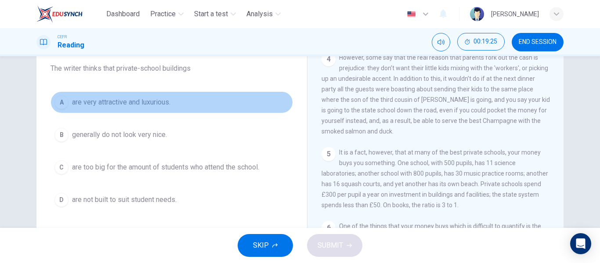
click at [151, 97] on button "A are very attractive and luxurious." at bounding box center [172, 102] width 243 height 22
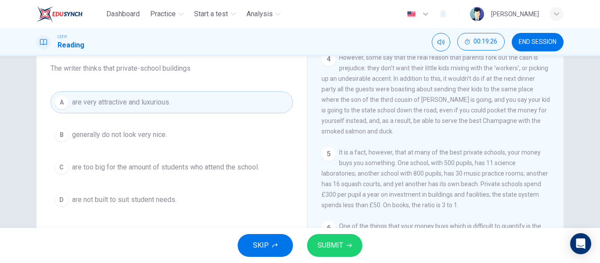
click at [349, 251] on button "SUBMIT" at bounding box center [334, 245] width 55 height 23
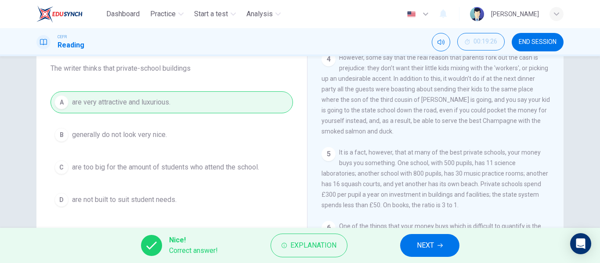
click at [409, 249] on button "NEXT" at bounding box center [429, 245] width 59 height 23
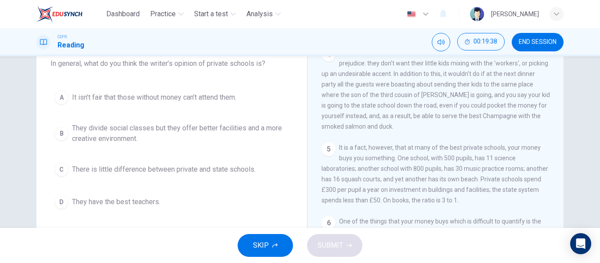
scroll to position [80, 0]
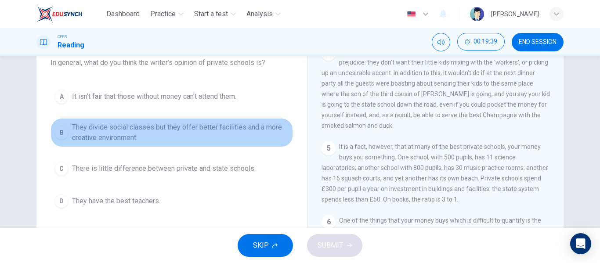
click at [221, 125] on span "They divide social classes but they offer better facilities and a more creative…" at bounding box center [180, 132] width 217 height 21
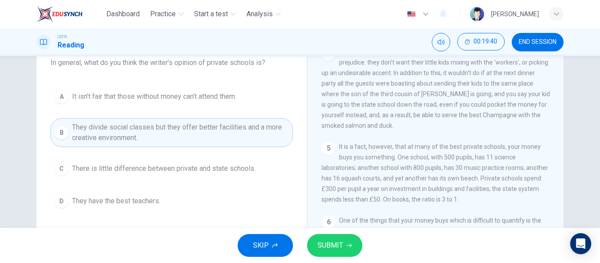
click at [326, 238] on button "SUBMIT" at bounding box center [334, 245] width 55 height 23
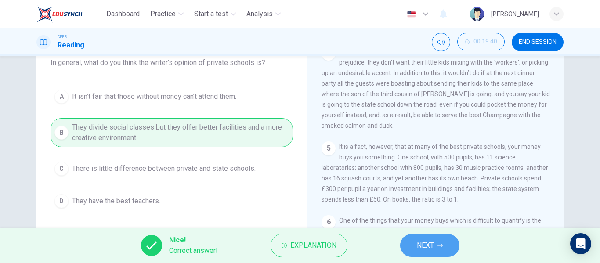
click at [413, 248] on button "NEXT" at bounding box center [429, 245] width 59 height 23
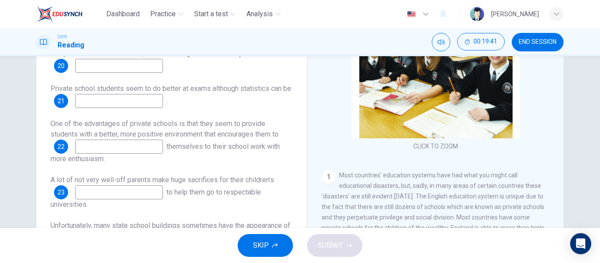
scroll to position [128, 0]
click at [268, 242] on span "SKIP" at bounding box center [261, 245] width 16 height 12
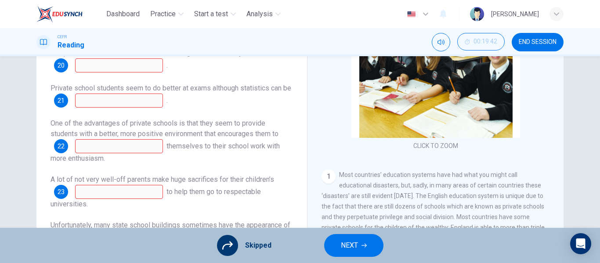
click at [364, 247] on icon "button" at bounding box center [364, 245] width 5 height 5
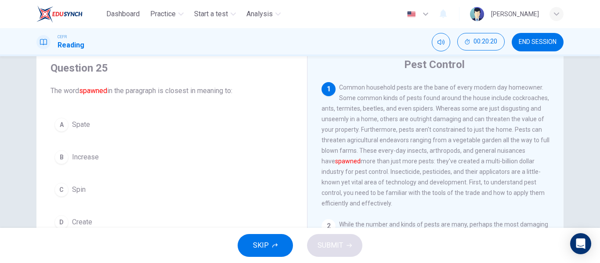
scroll to position [31, 0]
click at [92, 150] on button "B Increase" at bounding box center [172, 157] width 243 height 22
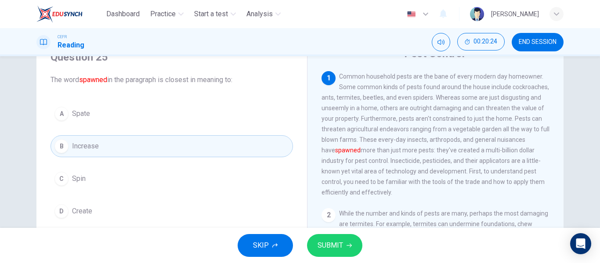
scroll to position [42, 0]
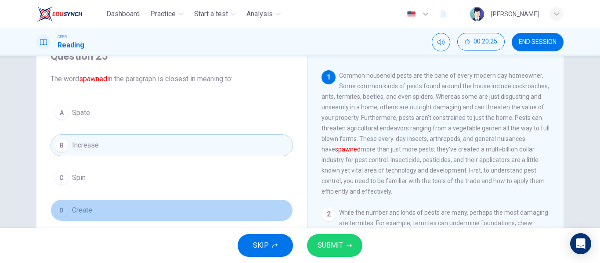
click at [127, 214] on button "D Create" at bounding box center [172, 210] width 243 height 22
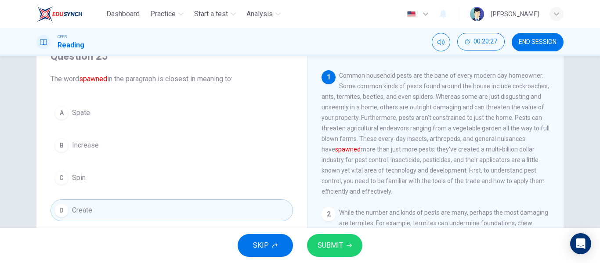
click at [339, 233] on div "SKIP SUBMIT" at bounding box center [300, 245] width 600 height 35
click at [332, 240] on span "SUBMIT" at bounding box center [330, 245] width 25 height 12
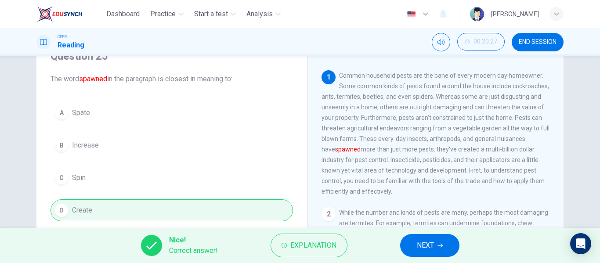
click at [417, 243] on span "NEXT" at bounding box center [425, 245] width 17 height 12
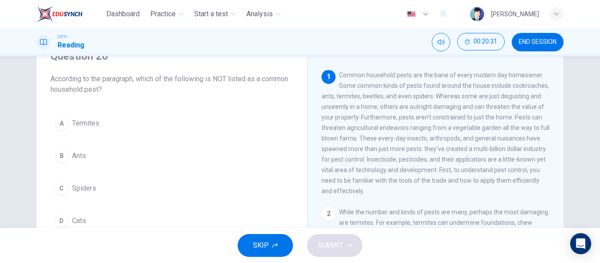
scroll to position [0, 0]
click at [90, 212] on button "D Cats" at bounding box center [172, 221] width 243 height 22
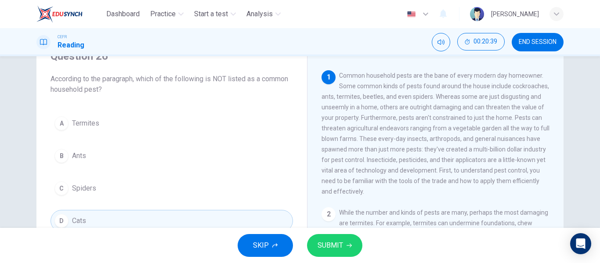
click at [345, 239] on button "SUBMIT" at bounding box center [334, 245] width 55 height 23
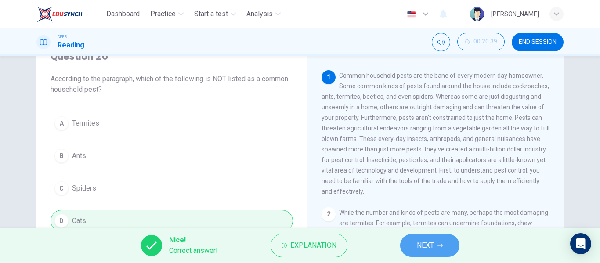
click at [434, 244] on span "NEXT" at bounding box center [425, 245] width 17 height 12
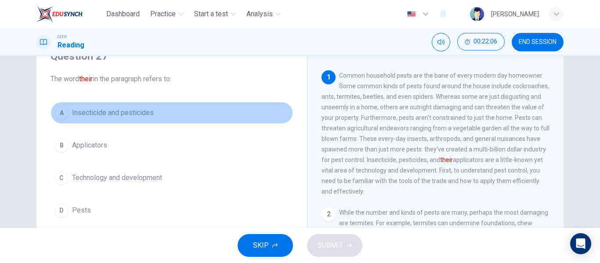
click at [120, 116] on span "Insecticide and pesticides" at bounding box center [113, 113] width 82 height 11
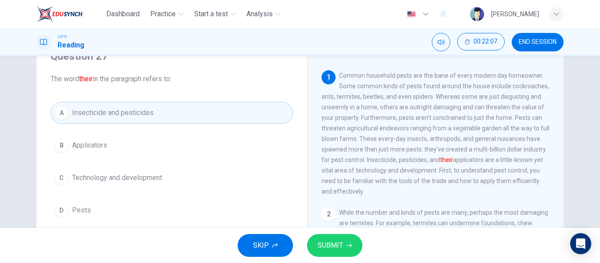
click at [330, 247] on span "SUBMIT" at bounding box center [330, 245] width 25 height 12
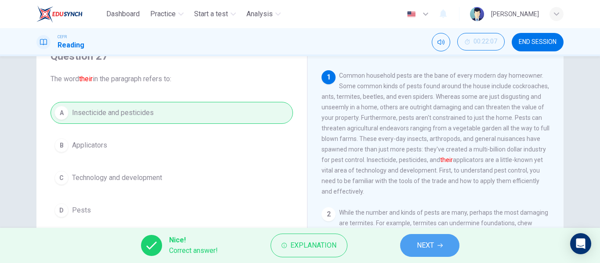
click at [432, 246] on span "NEXT" at bounding box center [425, 245] width 17 height 12
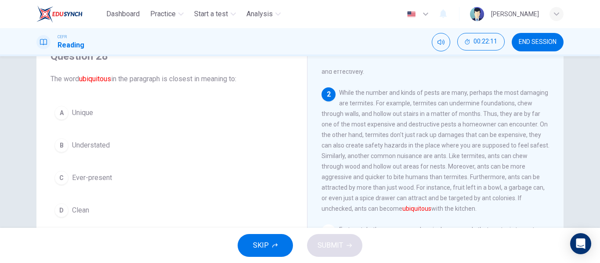
scroll to position [121, 0]
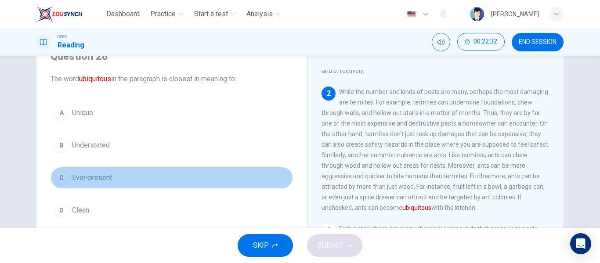
click at [204, 181] on button "C Ever-present" at bounding box center [172, 178] width 243 height 22
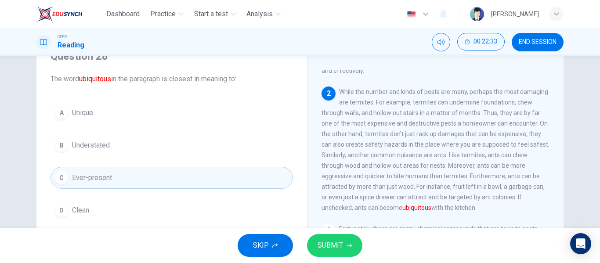
click at [340, 251] on span "SUBMIT" at bounding box center [330, 245] width 25 height 12
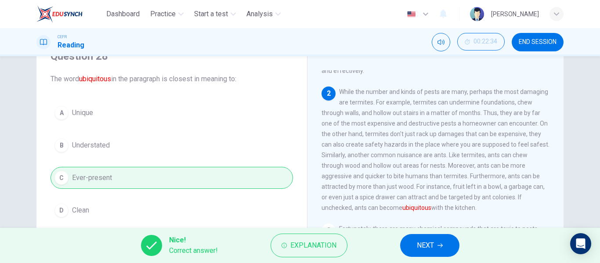
click at [462, 247] on div "Nice! Correct answer! Explanation NEXT" at bounding box center [300, 245] width 600 height 35
click at [427, 243] on span "NEXT" at bounding box center [425, 245] width 17 height 12
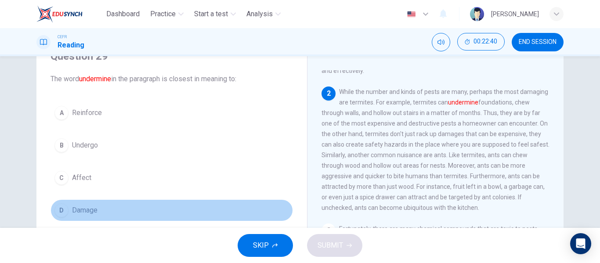
click at [145, 215] on button "D Damage" at bounding box center [172, 210] width 243 height 22
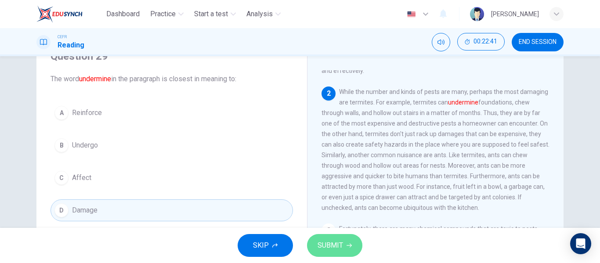
click at [328, 242] on span "SUBMIT" at bounding box center [330, 245] width 25 height 12
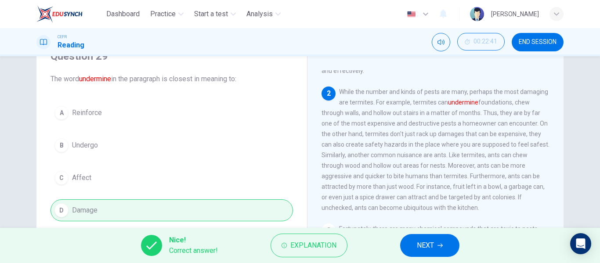
click at [418, 242] on span "NEXT" at bounding box center [425, 245] width 17 height 12
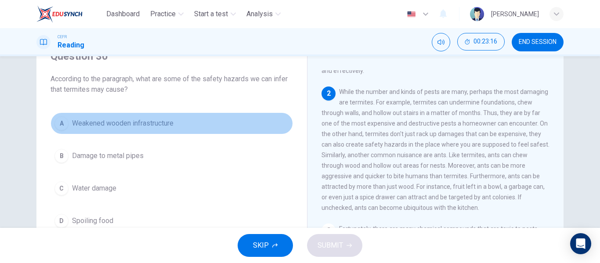
click at [224, 125] on button "A Weakened wooden infrastructure" at bounding box center [172, 123] width 243 height 22
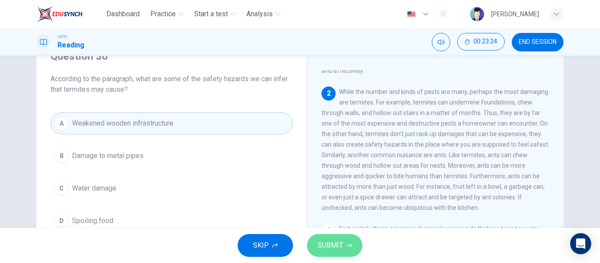
click at [322, 239] on span "SUBMIT" at bounding box center [330, 245] width 25 height 12
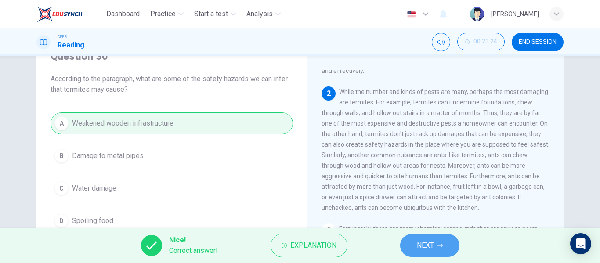
click at [431, 249] on span "NEXT" at bounding box center [425, 245] width 17 height 12
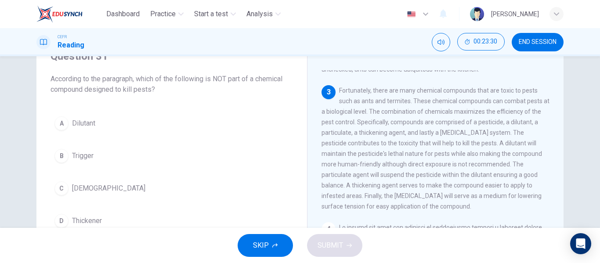
scroll to position [259, 0]
click at [115, 140] on div "A Dilutant B Trigger C [MEDICAL_DATA] D Thickener" at bounding box center [172, 171] width 243 height 119
click at [112, 156] on button "B Trigger" at bounding box center [172, 156] width 243 height 22
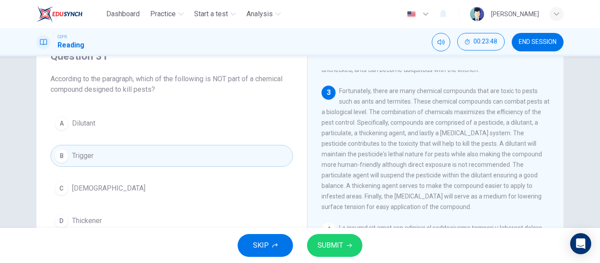
click at [334, 245] on span "SUBMIT" at bounding box center [330, 245] width 25 height 12
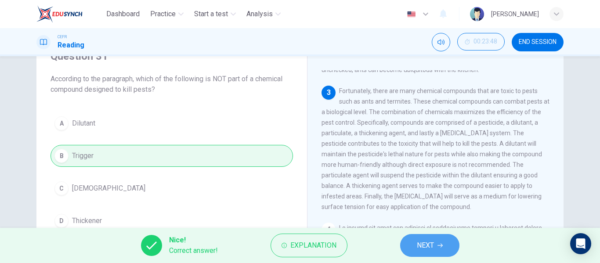
click at [423, 254] on button "NEXT" at bounding box center [429, 245] width 59 height 23
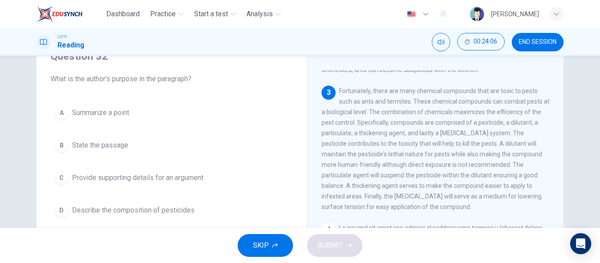
click at [172, 213] on span "Describe the composition of pesticides" at bounding box center [133, 210] width 123 height 11
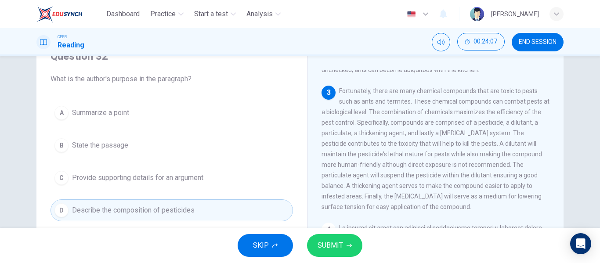
click at [322, 245] on span "SUBMIT" at bounding box center [330, 245] width 25 height 12
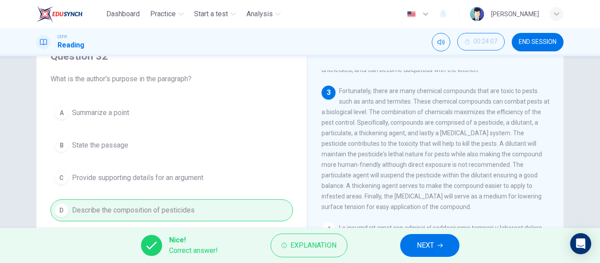
click at [439, 240] on button "NEXT" at bounding box center [429, 245] width 59 height 23
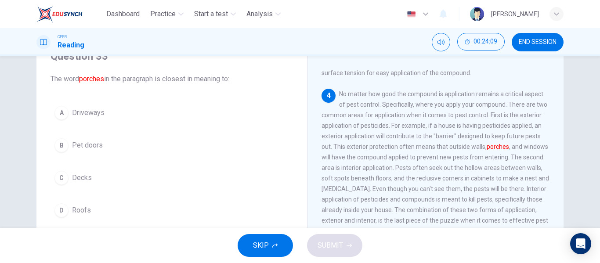
scroll to position [393, 0]
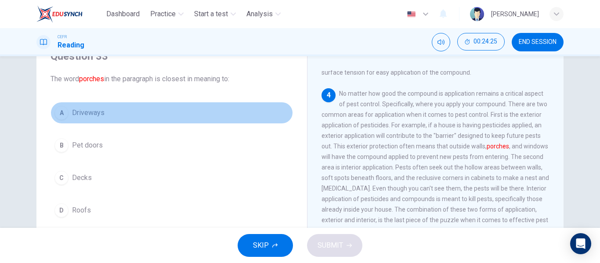
click at [160, 112] on button "A Driveways" at bounding box center [172, 113] width 243 height 22
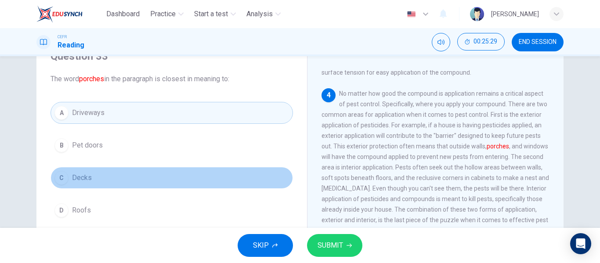
click at [156, 185] on button "C Decks" at bounding box center [172, 178] width 243 height 22
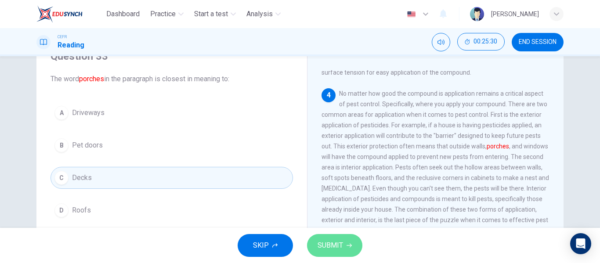
click at [336, 249] on span "SUBMIT" at bounding box center [330, 245] width 25 height 12
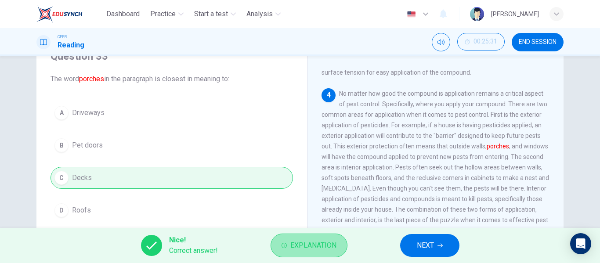
click at [327, 249] on span "Explanation" at bounding box center [313, 245] width 46 height 12
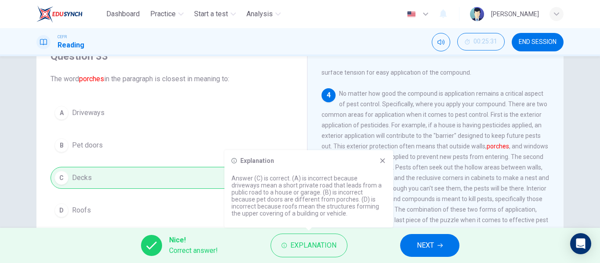
click at [379, 163] on div "Explanation" at bounding box center [309, 160] width 155 height 7
click at [384, 162] on icon at bounding box center [382, 161] width 5 height 5
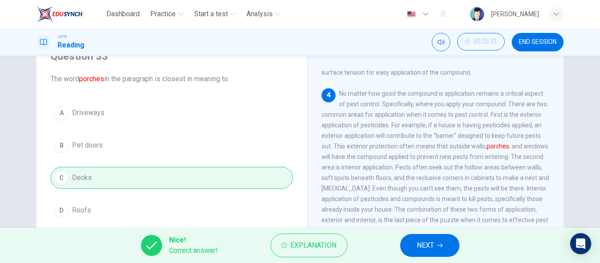
click at [441, 248] on icon "button" at bounding box center [440, 245] width 5 height 5
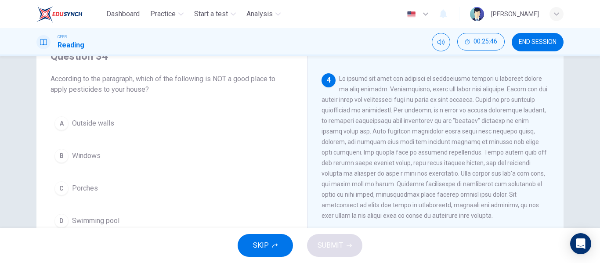
scroll to position [434, 0]
click at [190, 212] on button "D Swimming pool" at bounding box center [172, 221] width 243 height 22
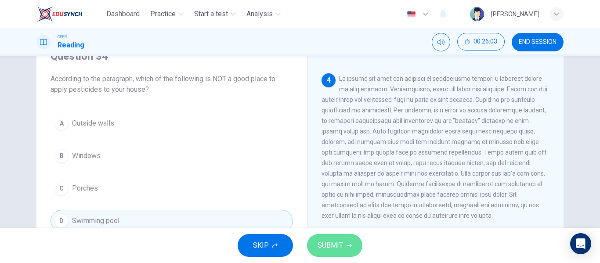
click at [341, 246] on span "SUBMIT" at bounding box center [330, 245] width 25 height 12
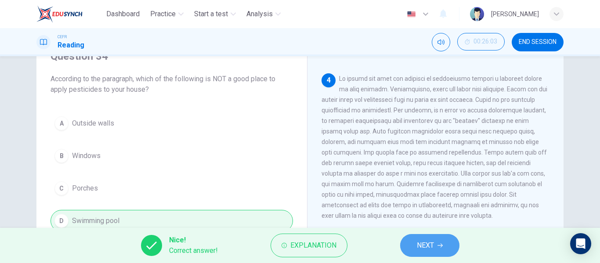
click at [435, 244] on button "NEXT" at bounding box center [429, 245] width 59 height 23
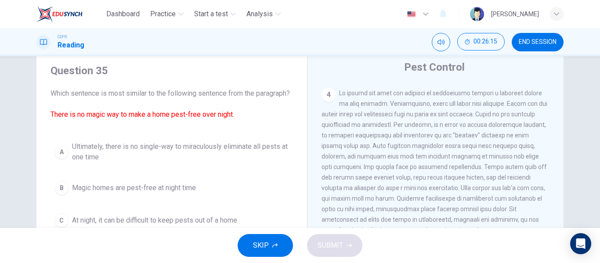
scroll to position [27, 0]
click at [166, 155] on span "Ultimately, there is no single-way to miraculously eliminate all pests at one t…" at bounding box center [180, 152] width 217 height 21
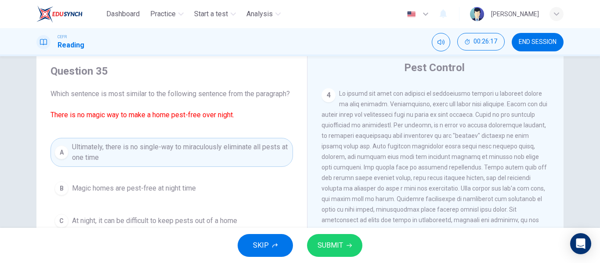
click at [337, 246] on span "SUBMIT" at bounding box center [330, 245] width 25 height 12
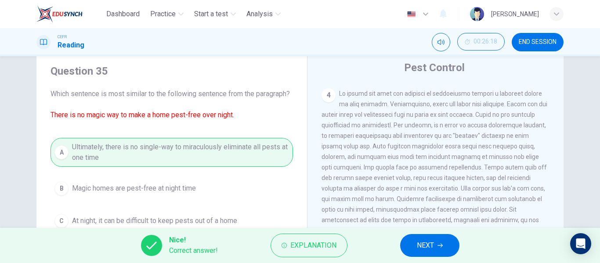
click at [425, 254] on button "NEXT" at bounding box center [429, 245] width 59 height 23
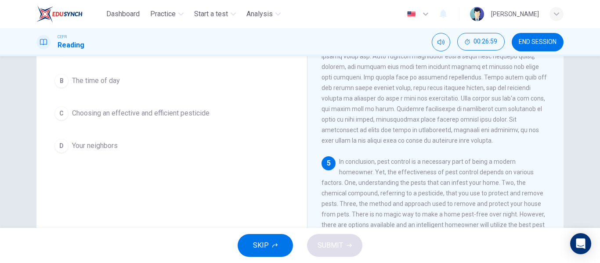
scroll to position [133, 0]
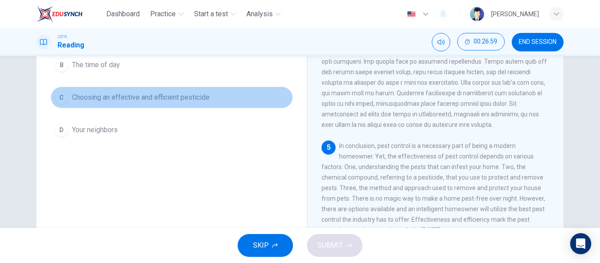
click at [187, 102] on span "Choosing an effective and efficient pesticide" at bounding box center [141, 97] width 138 height 11
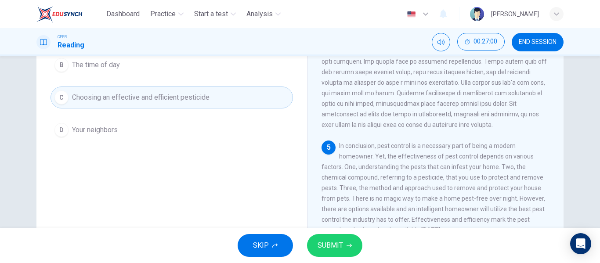
click at [328, 247] on span "SUBMIT" at bounding box center [330, 245] width 25 height 12
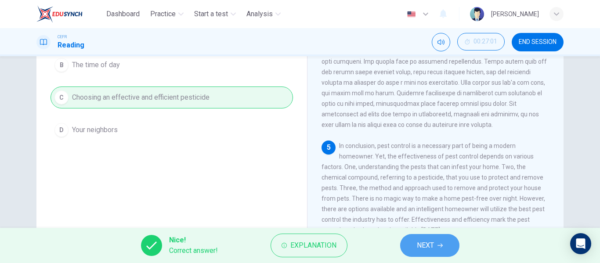
click at [438, 243] on icon "button" at bounding box center [440, 245] width 5 height 5
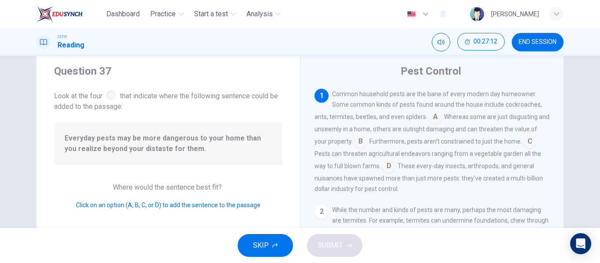
scroll to position [22, 0]
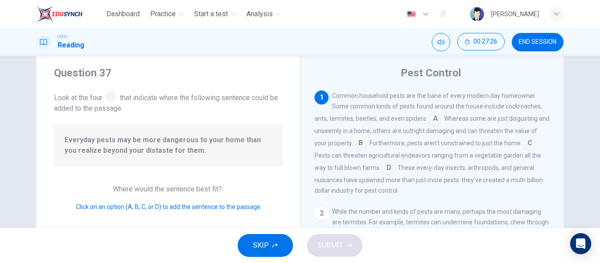
click at [433, 119] on input at bounding box center [435, 119] width 14 height 14
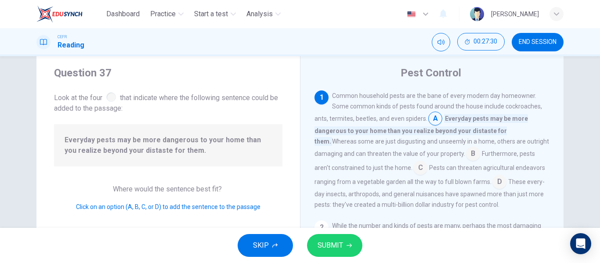
click at [344, 237] on button "SUBMIT" at bounding box center [334, 245] width 55 height 23
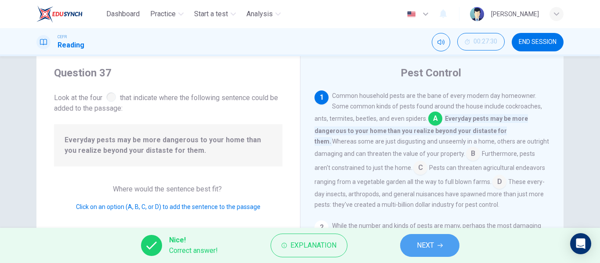
click at [438, 238] on button "NEXT" at bounding box center [429, 245] width 59 height 23
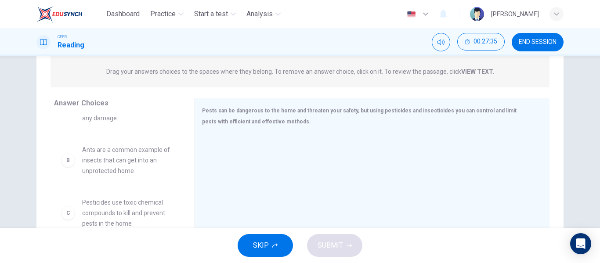
scroll to position [33, 0]
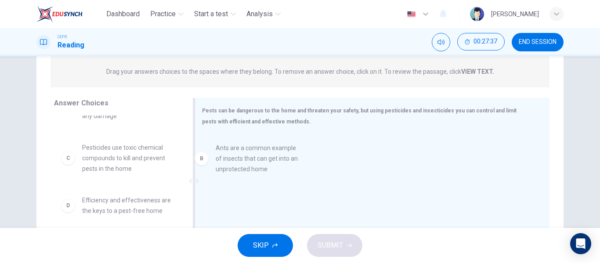
drag, startPoint x: 113, startPoint y: 163, endPoint x: 257, endPoint y: 162, distance: 143.7
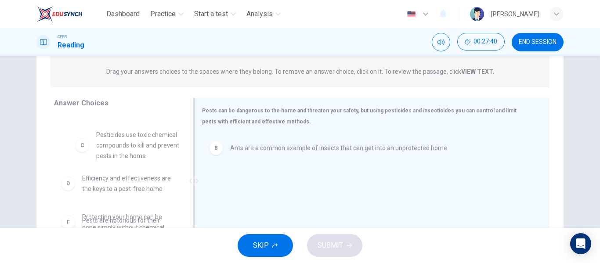
scroll to position [46, 0]
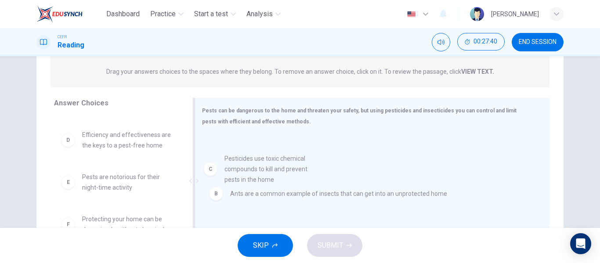
drag, startPoint x: 123, startPoint y: 159, endPoint x: 274, endPoint y: 185, distance: 152.9
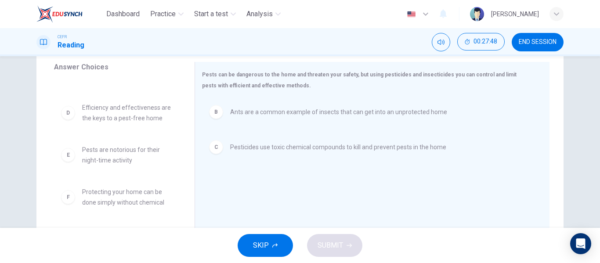
scroll to position [36, 0]
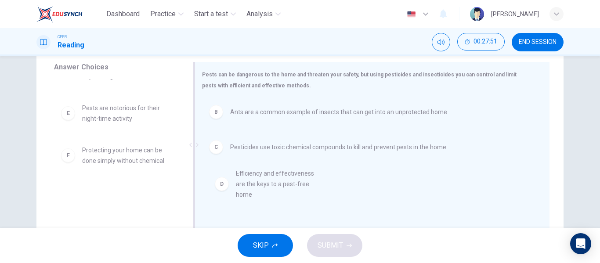
drag, startPoint x: 126, startPoint y: 127, endPoint x: 294, endPoint y: 196, distance: 182.3
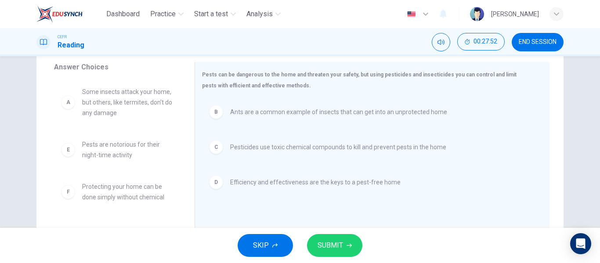
scroll to position [0, 0]
click at [323, 249] on span "SUBMIT" at bounding box center [330, 245] width 25 height 12
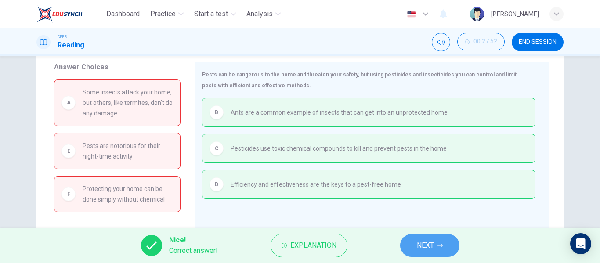
click at [414, 246] on button "NEXT" at bounding box center [429, 245] width 59 height 23
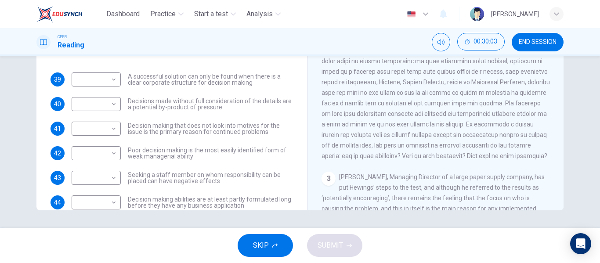
scroll to position [53, 0]
click at [258, 247] on span "SKIP" at bounding box center [261, 245] width 16 height 12
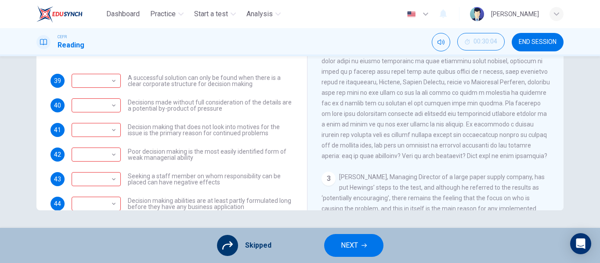
click at [523, 43] on span "END SESSION" at bounding box center [538, 42] width 38 height 7
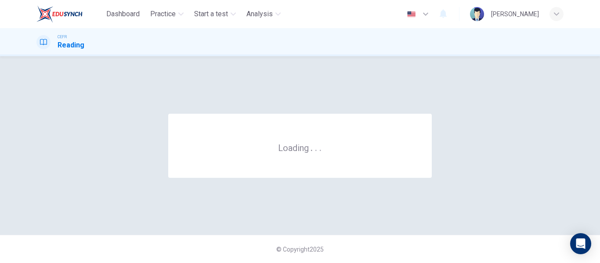
scroll to position [0, 0]
